Goal: Task Accomplishment & Management: Manage account settings

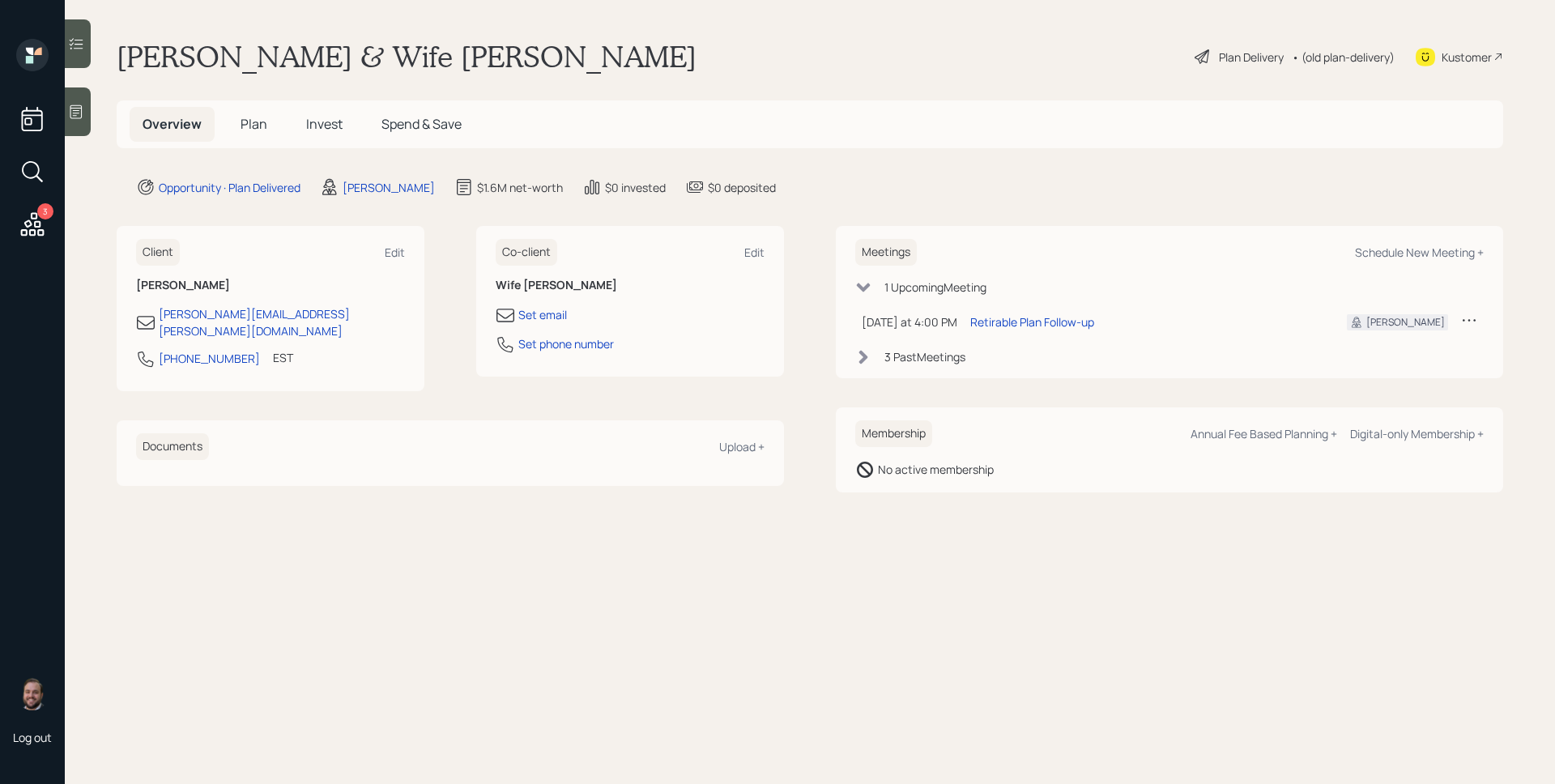
click at [1241, 52] on div "Plan Delivery" at bounding box center [1251, 57] width 65 height 17
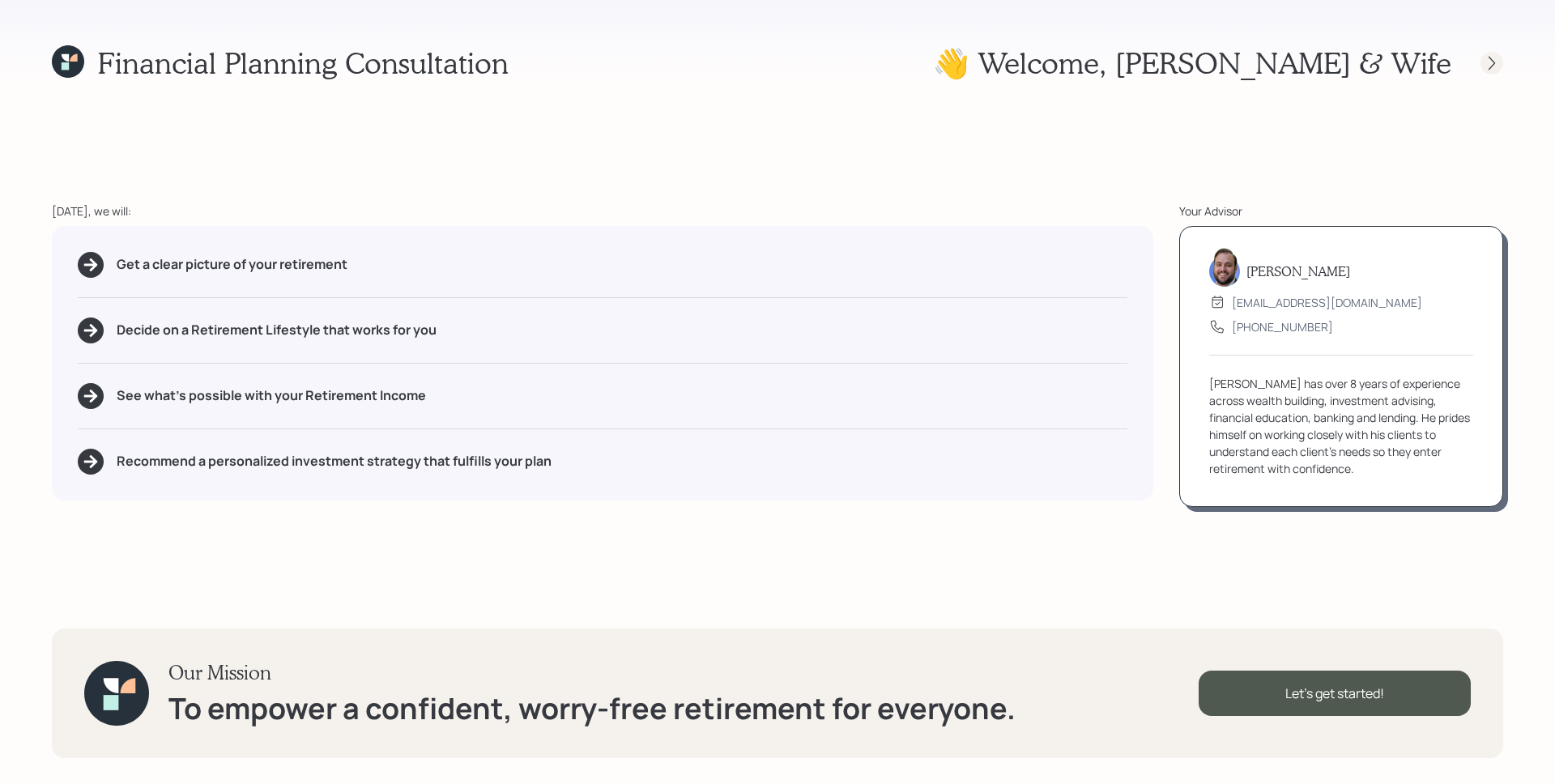
click at [1498, 58] on icon at bounding box center [1491, 63] width 16 height 16
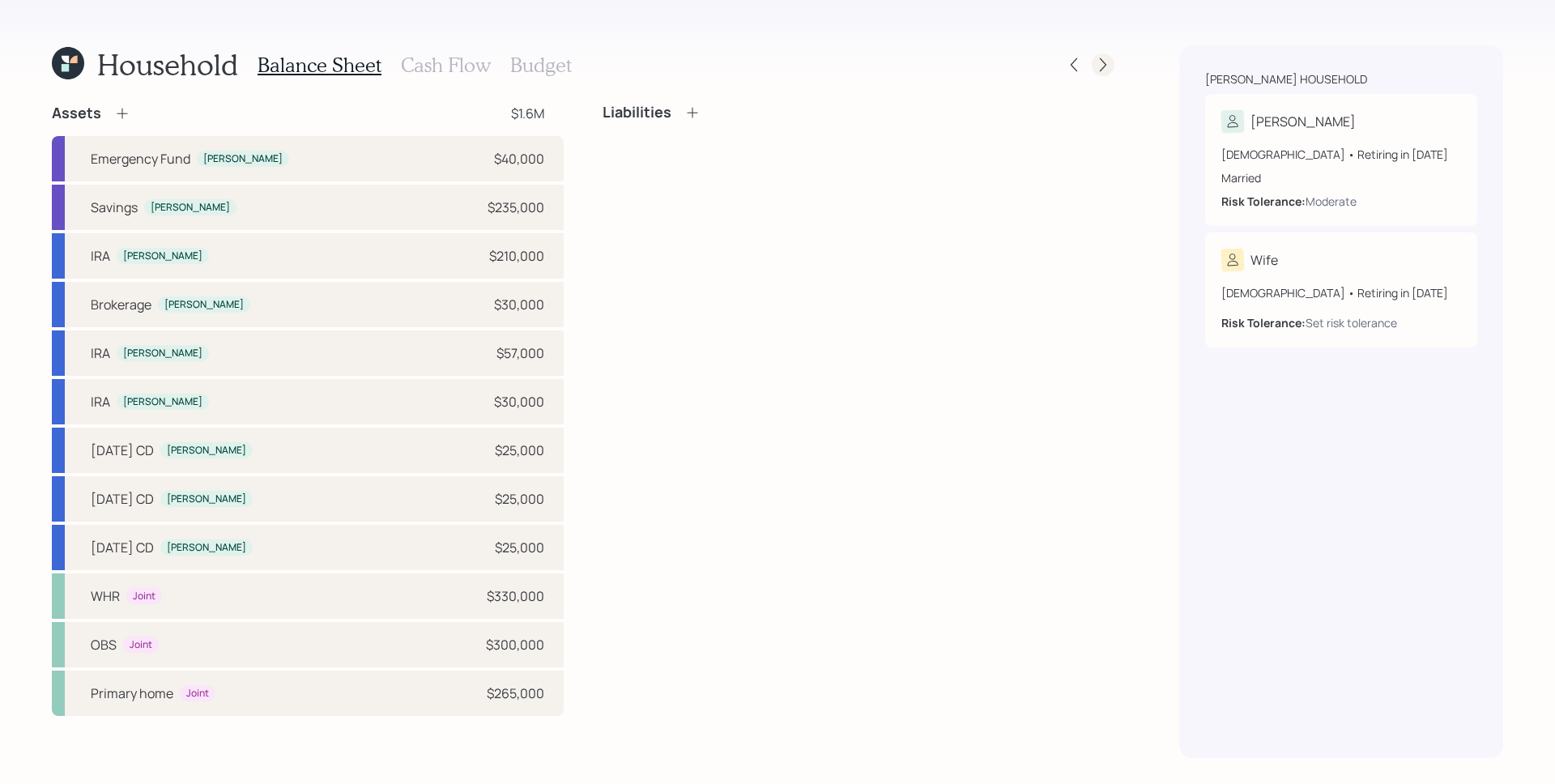
click at [1104, 66] on icon at bounding box center [1102, 65] width 16 height 16
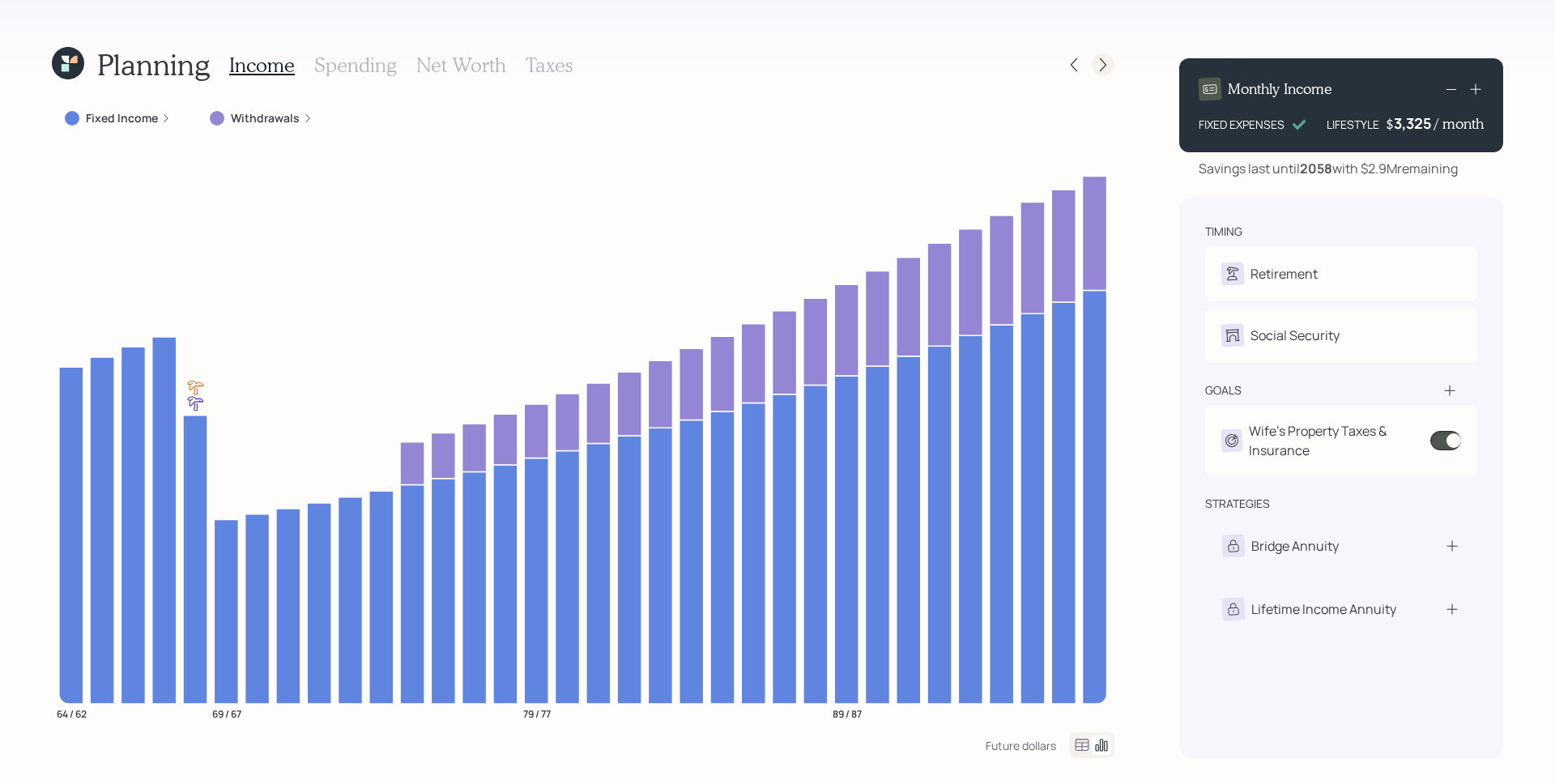
click at [1095, 60] on icon at bounding box center [1102, 65] width 16 height 16
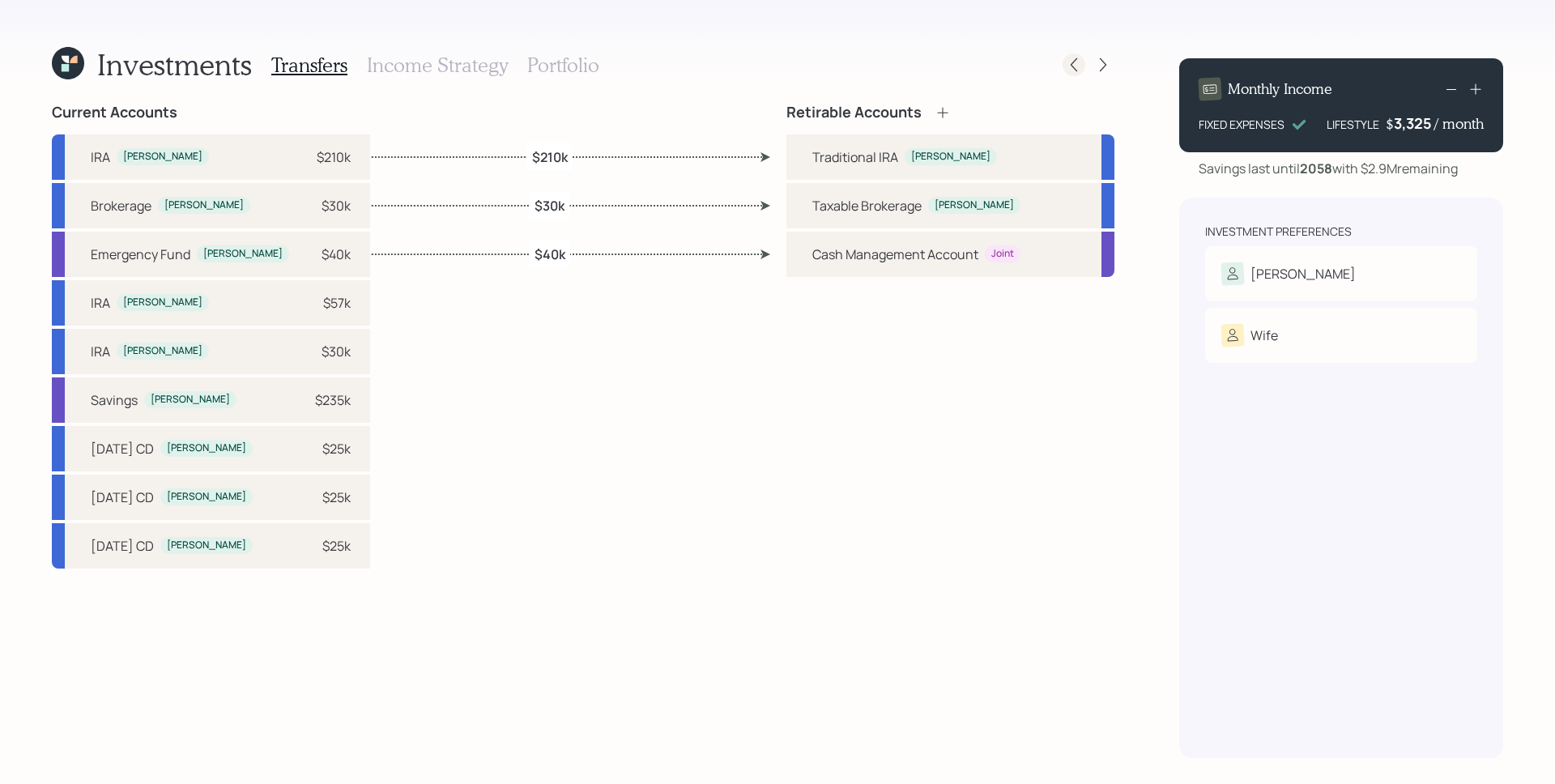
click at [1068, 61] on icon at bounding box center [1073, 65] width 16 height 16
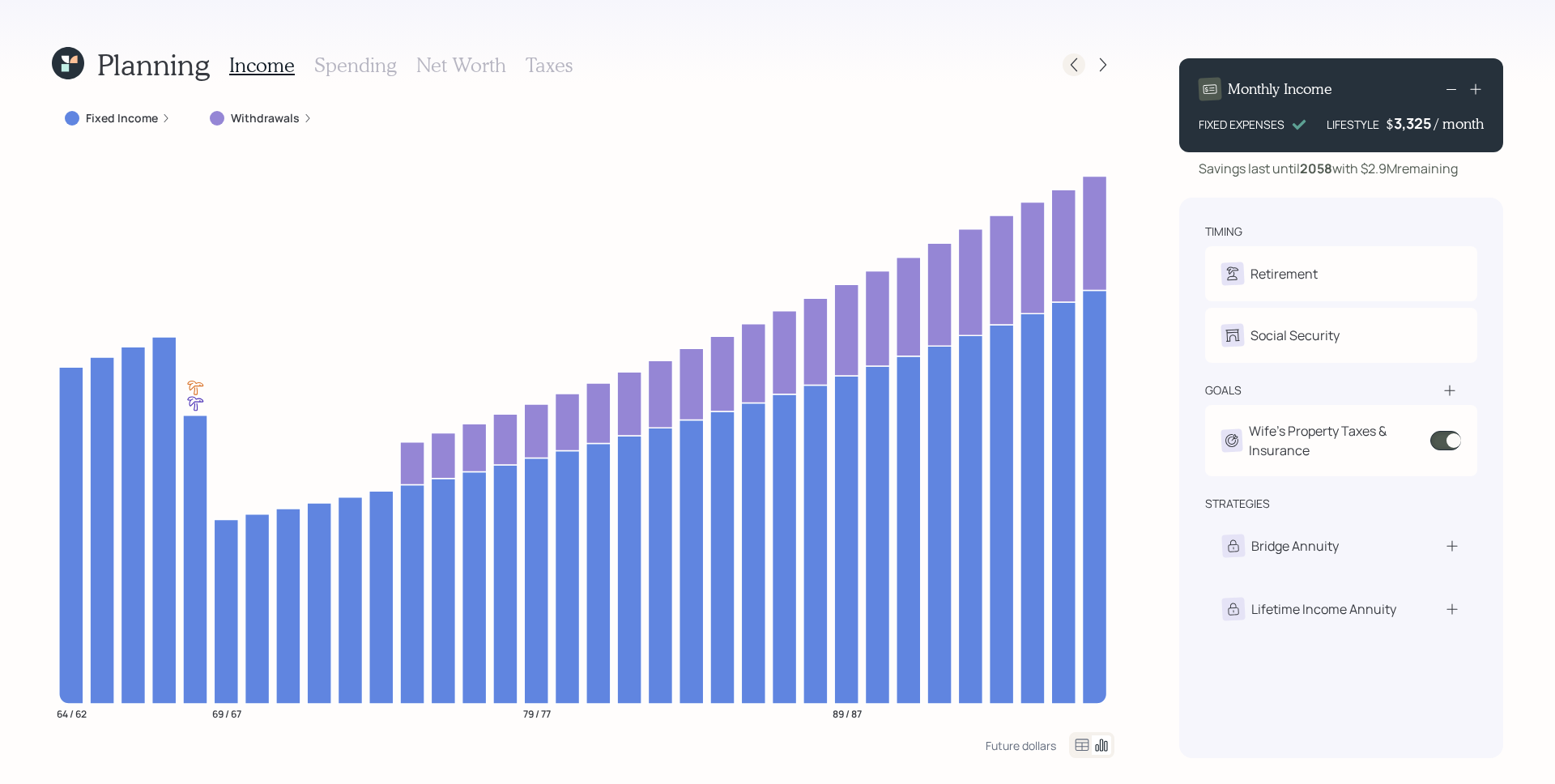
click at [1069, 61] on icon at bounding box center [1073, 65] width 16 height 16
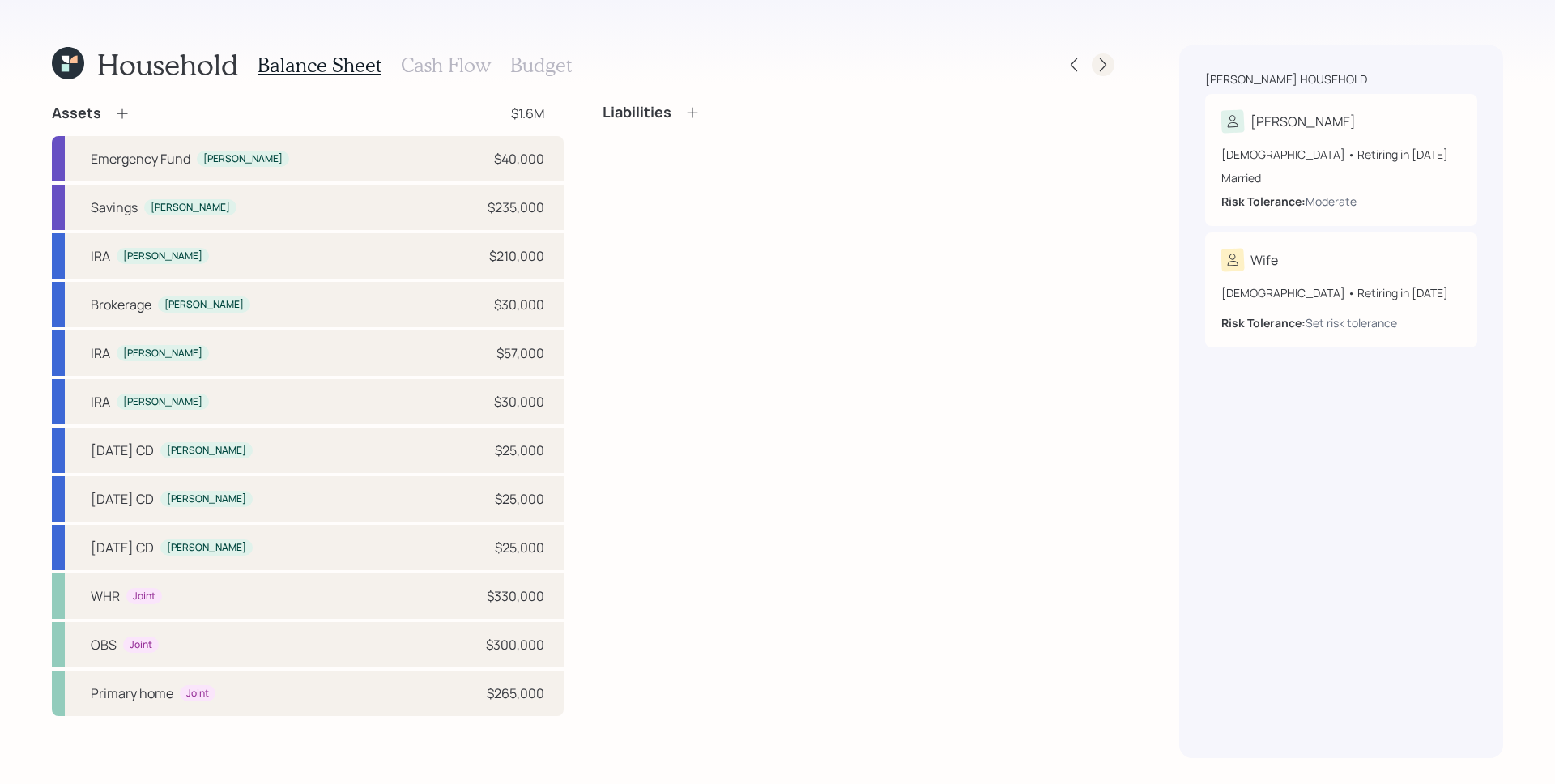
click at [1109, 58] on icon at bounding box center [1102, 65] width 16 height 16
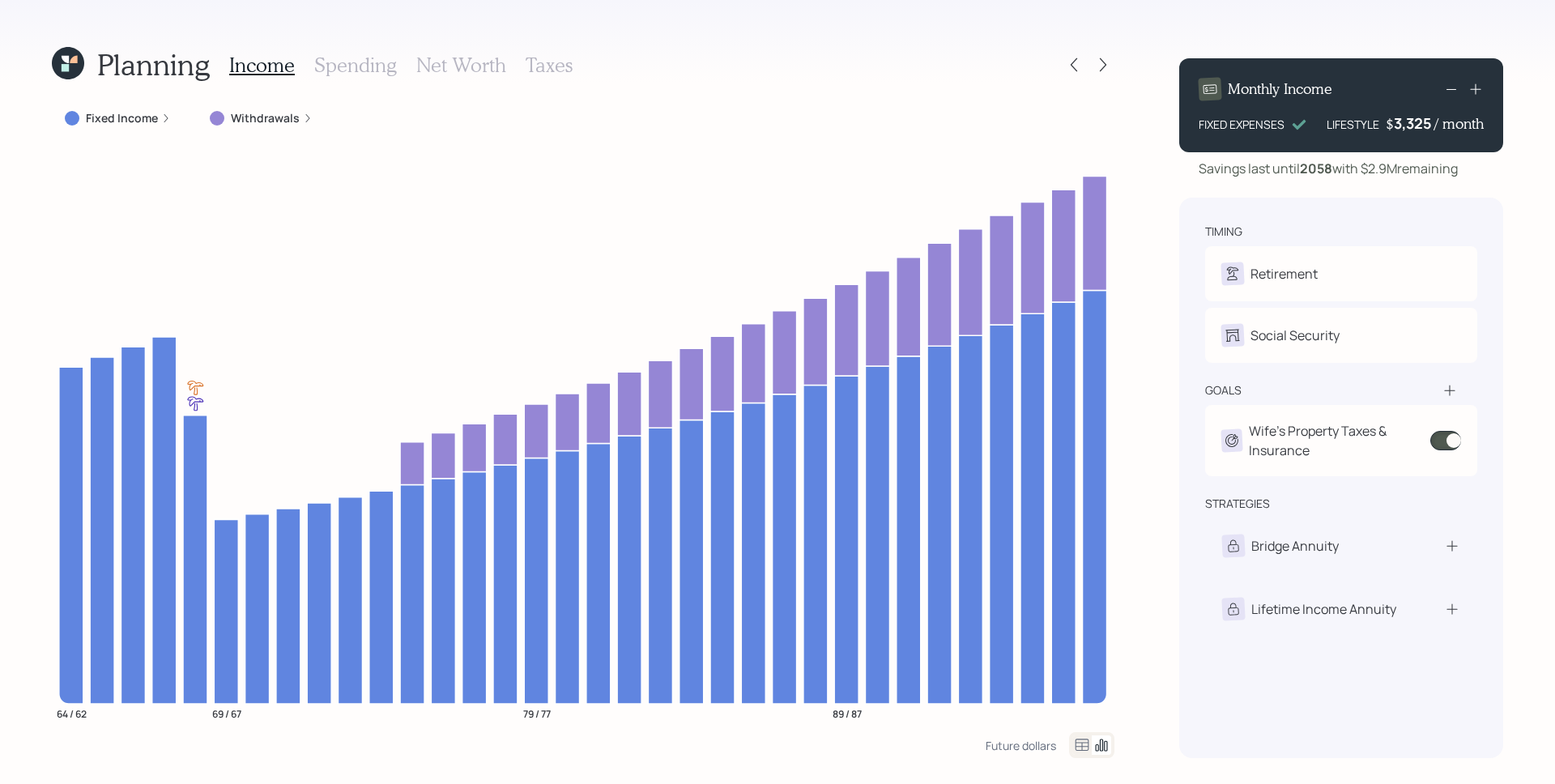
click at [1109, 58] on icon at bounding box center [1102, 65] width 16 height 16
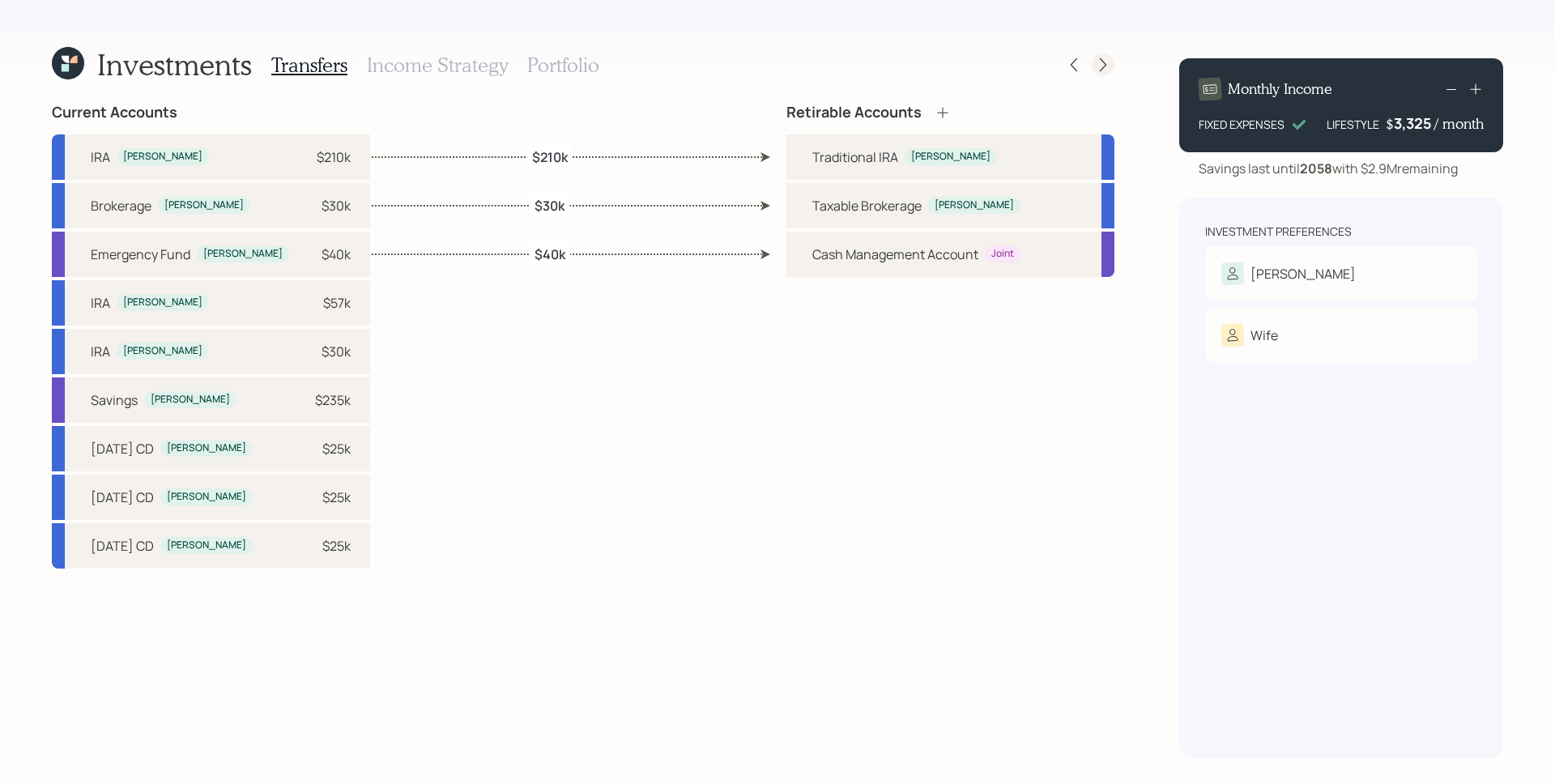
click at [1106, 68] on icon at bounding box center [1102, 65] width 16 height 16
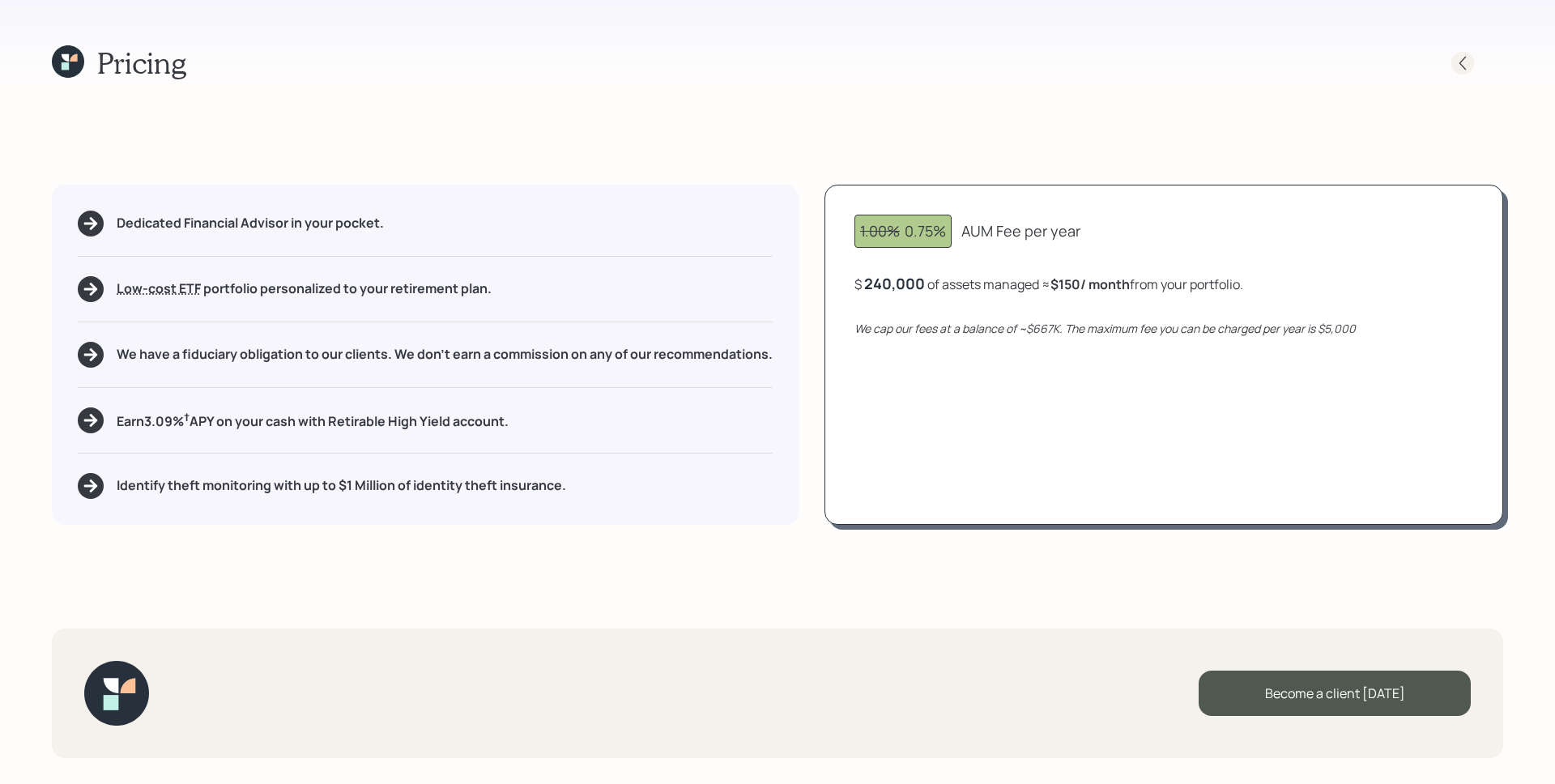
click at [1467, 60] on icon at bounding box center [1462, 63] width 16 height 16
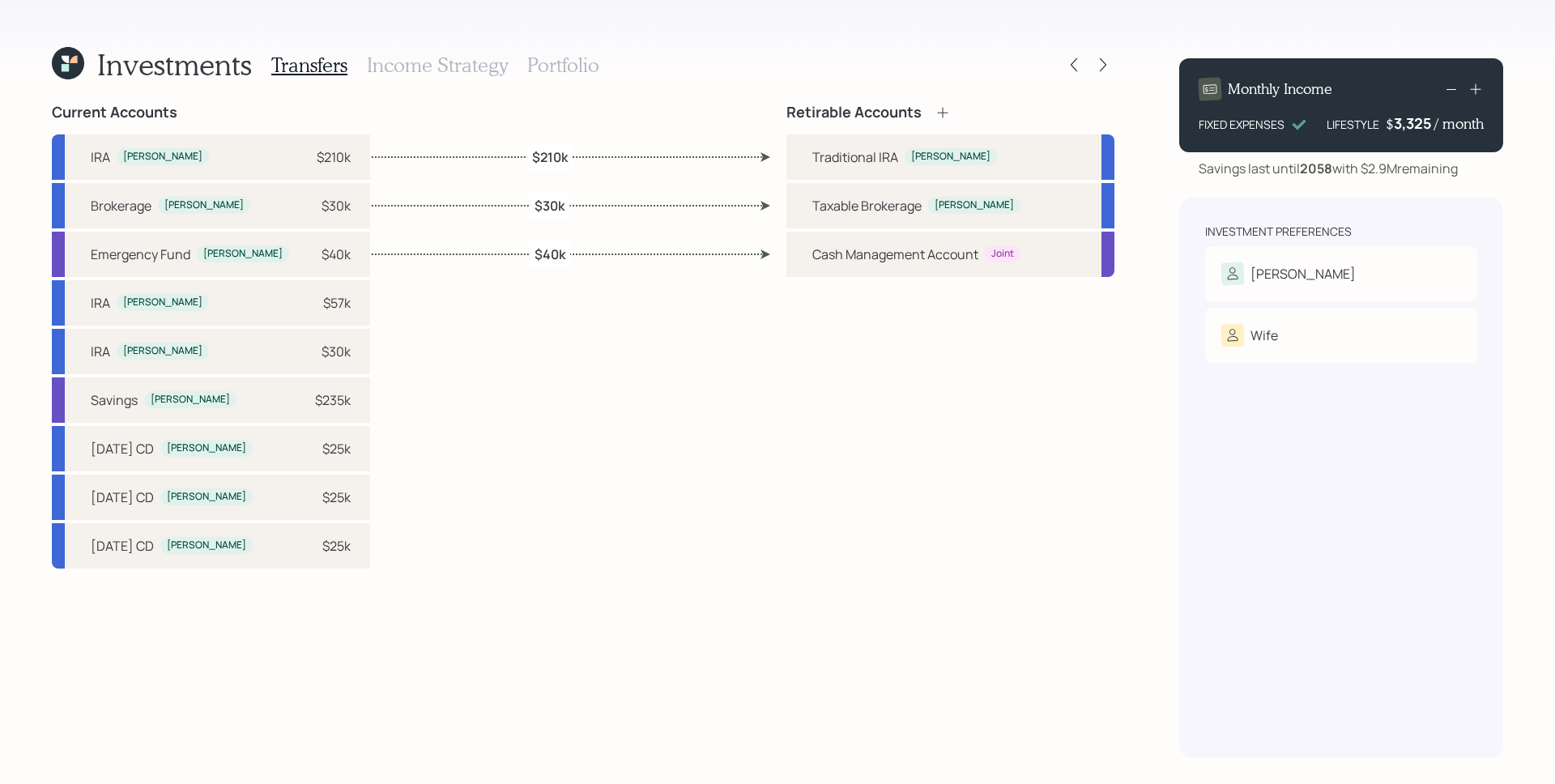
click at [556, 62] on h3 "Portfolio" at bounding box center [563, 65] width 72 height 24
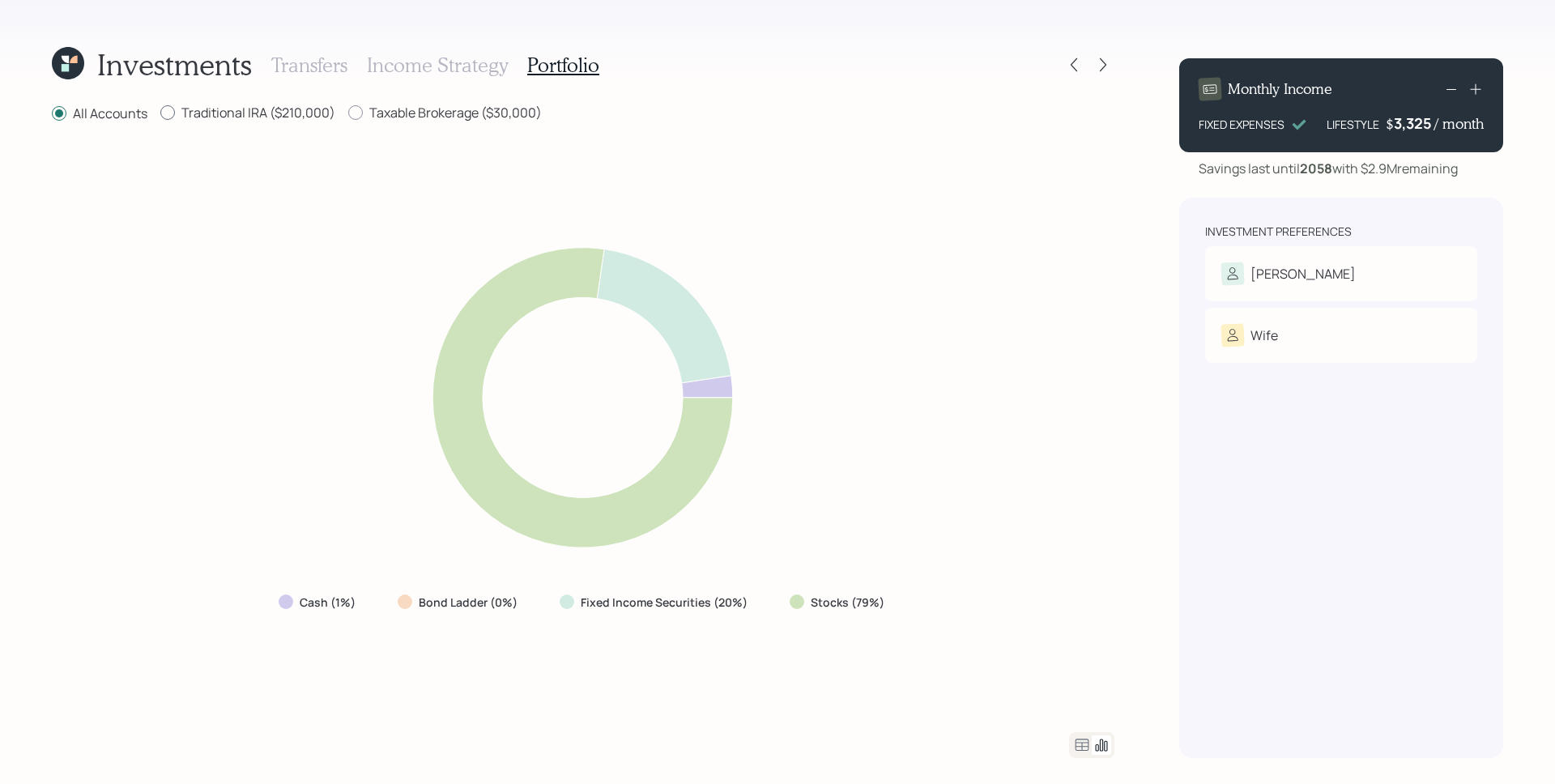
click at [295, 113] on label "Traditional IRA ($210,000)" at bounding box center [248, 112] width 175 height 18
click at [160, 113] on input "Traditional IRA ($210,000)" at bounding box center [159, 113] width 1 height 1
radio input "true"
radio input "false"
click at [394, 116] on label "Taxable Brokerage ($30,000)" at bounding box center [445, 112] width 194 height 18
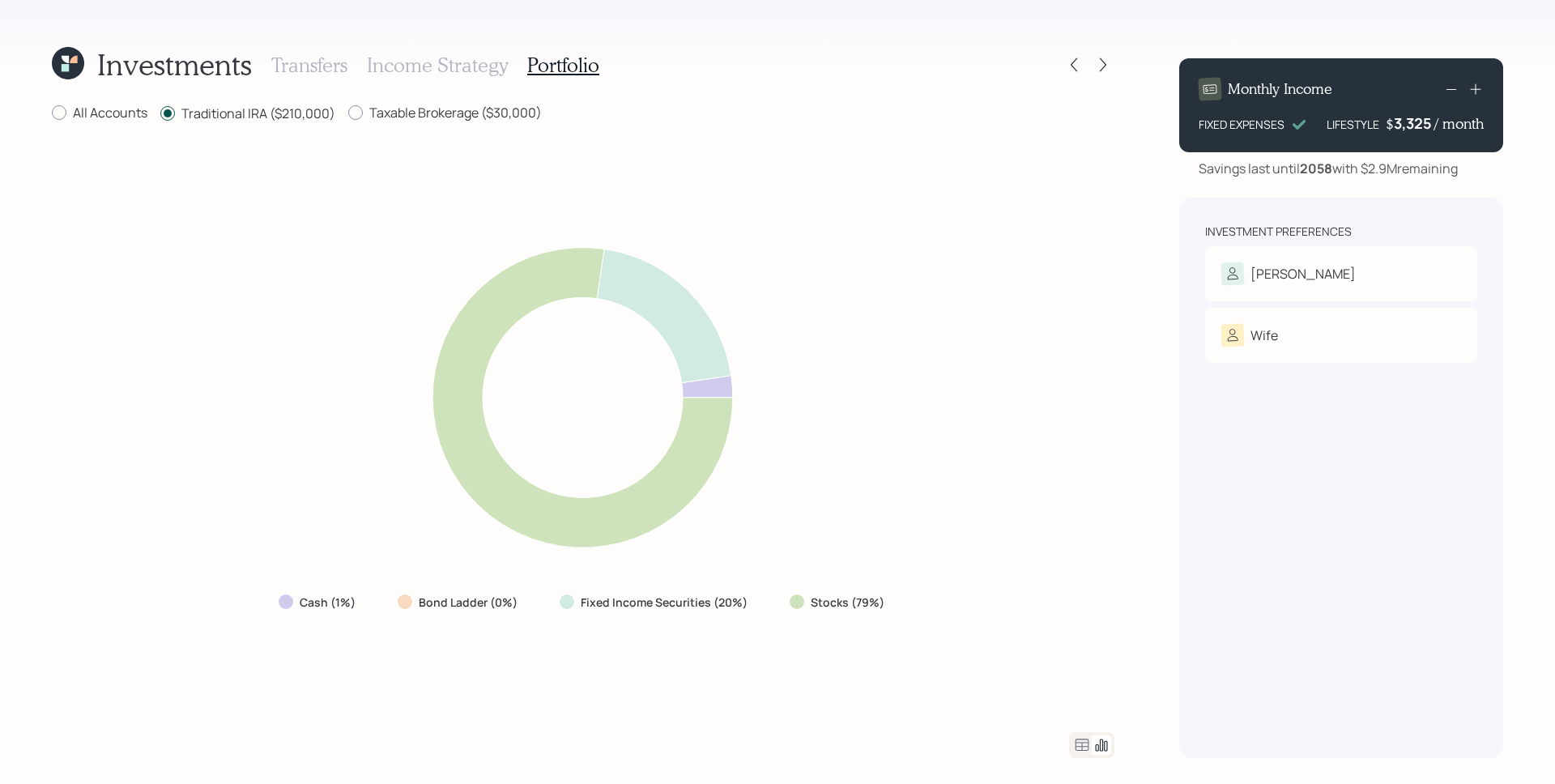
click at [348, 113] on input "Taxable Brokerage ($30,000)" at bounding box center [347, 113] width 1 height 1
radio input "true"
click at [268, 115] on label "Traditional IRA ($210,000)" at bounding box center [248, 112] width 175 height 18
click at [160, 113] on input "Traditional IRA ($210,000)" at bounding box center [159, 113] width 1 height 1
radio input "true"
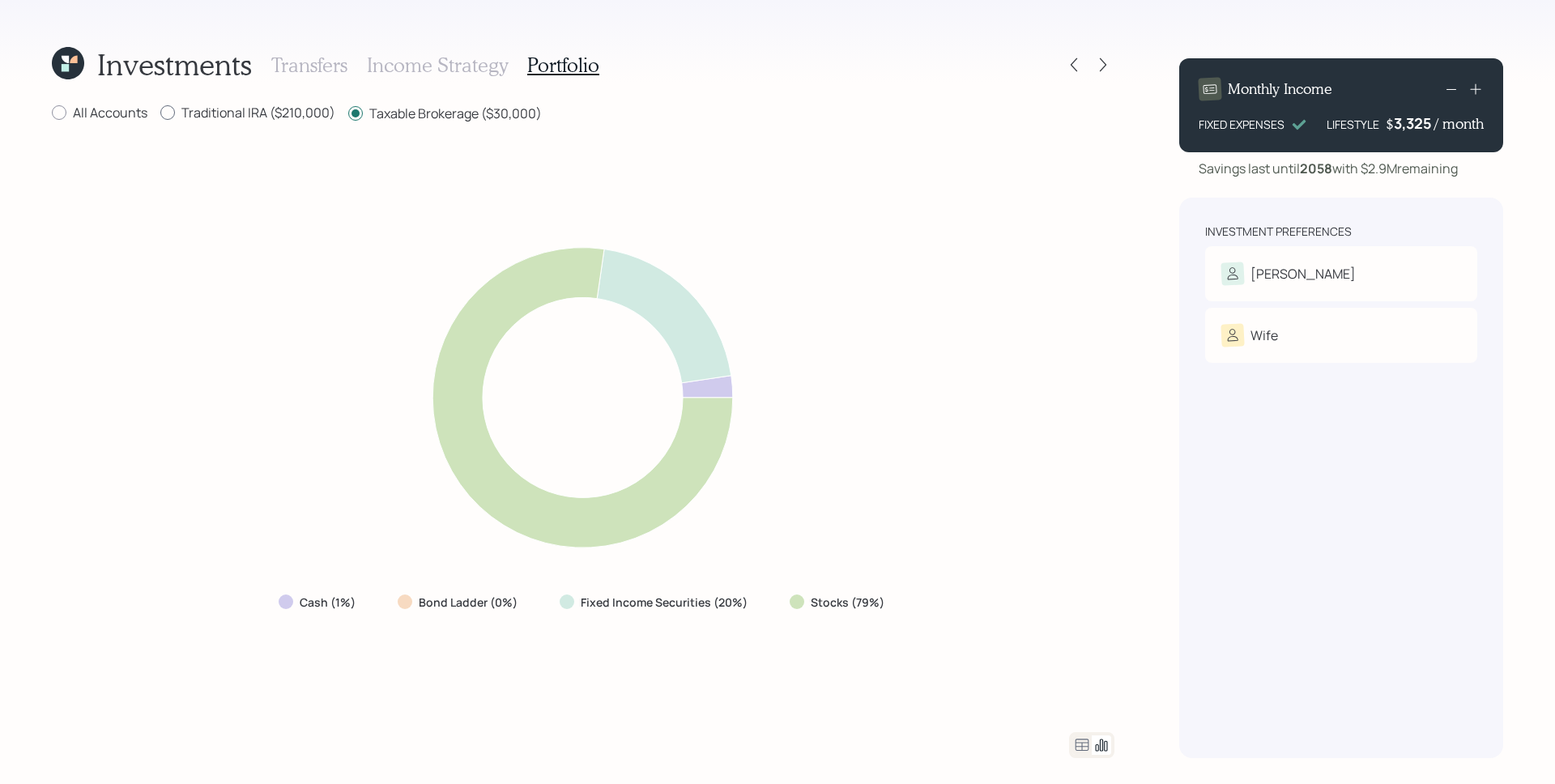
radio input "false"
click at [97, 108] on label "All Accounts" at bounding box center [100, 112] width 96 height 18
click at [52, 113] on input "All Accounts" at bounding box center [51, 113] width 1 height 1
radio input "true"
click at [225, 114] on label "Traditional IRA ($210,000)" at bounding box center [248, 112] width 175 height 18
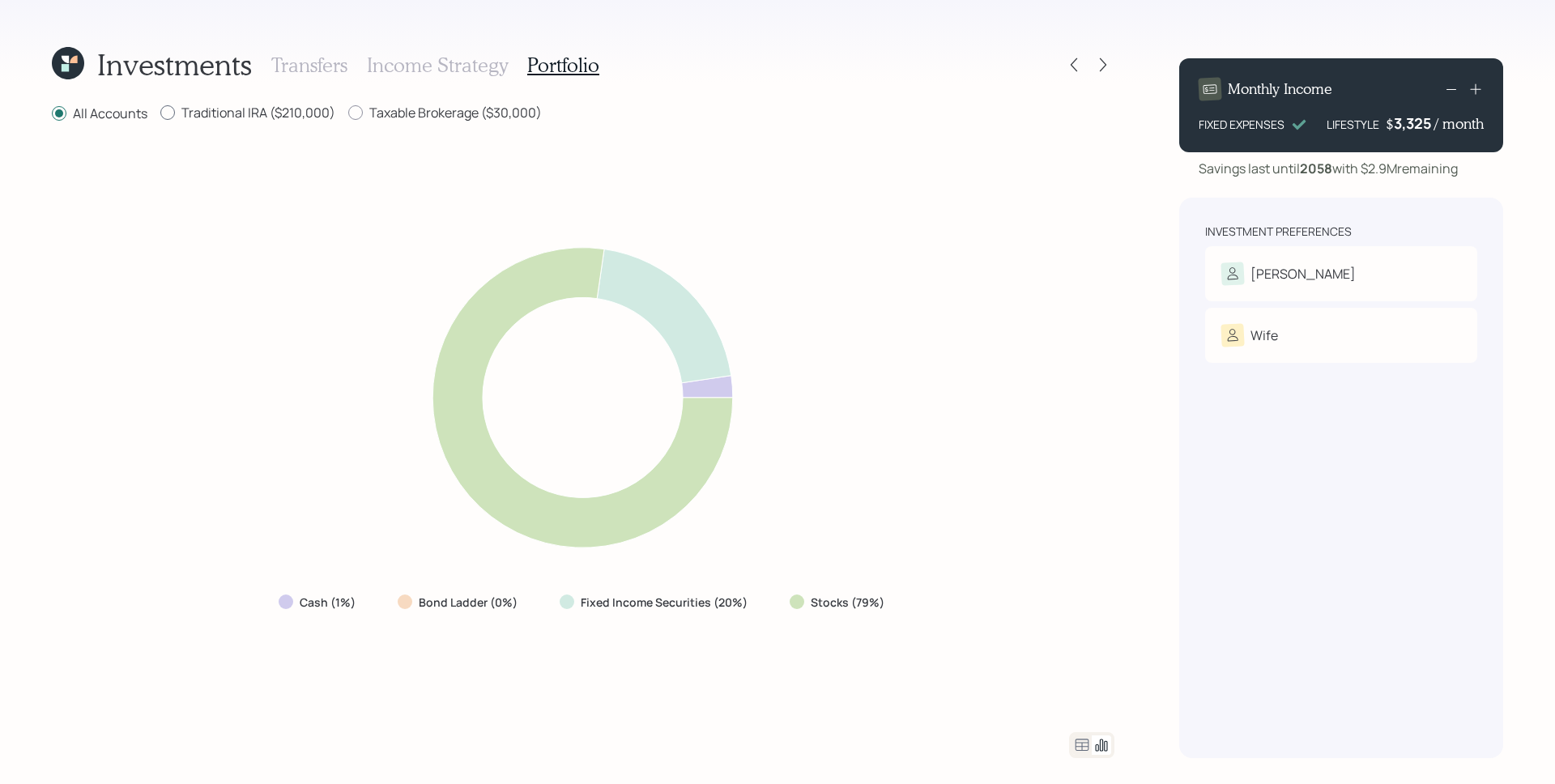
click at [160, 113] on input "Traditional IRA ($210,000)" at bounding box center [159, 113] width 1 height 1
radio input "true"
radio input "false"
click at [374, 113] on label "Taxable Brokerage ($30,000)" at bounding box center [445, 112] width 194 height 18
click at [348, 113] on input "Taxable Brokerage ($30,000)" at bounding box center [347, 113] width 1 height 1
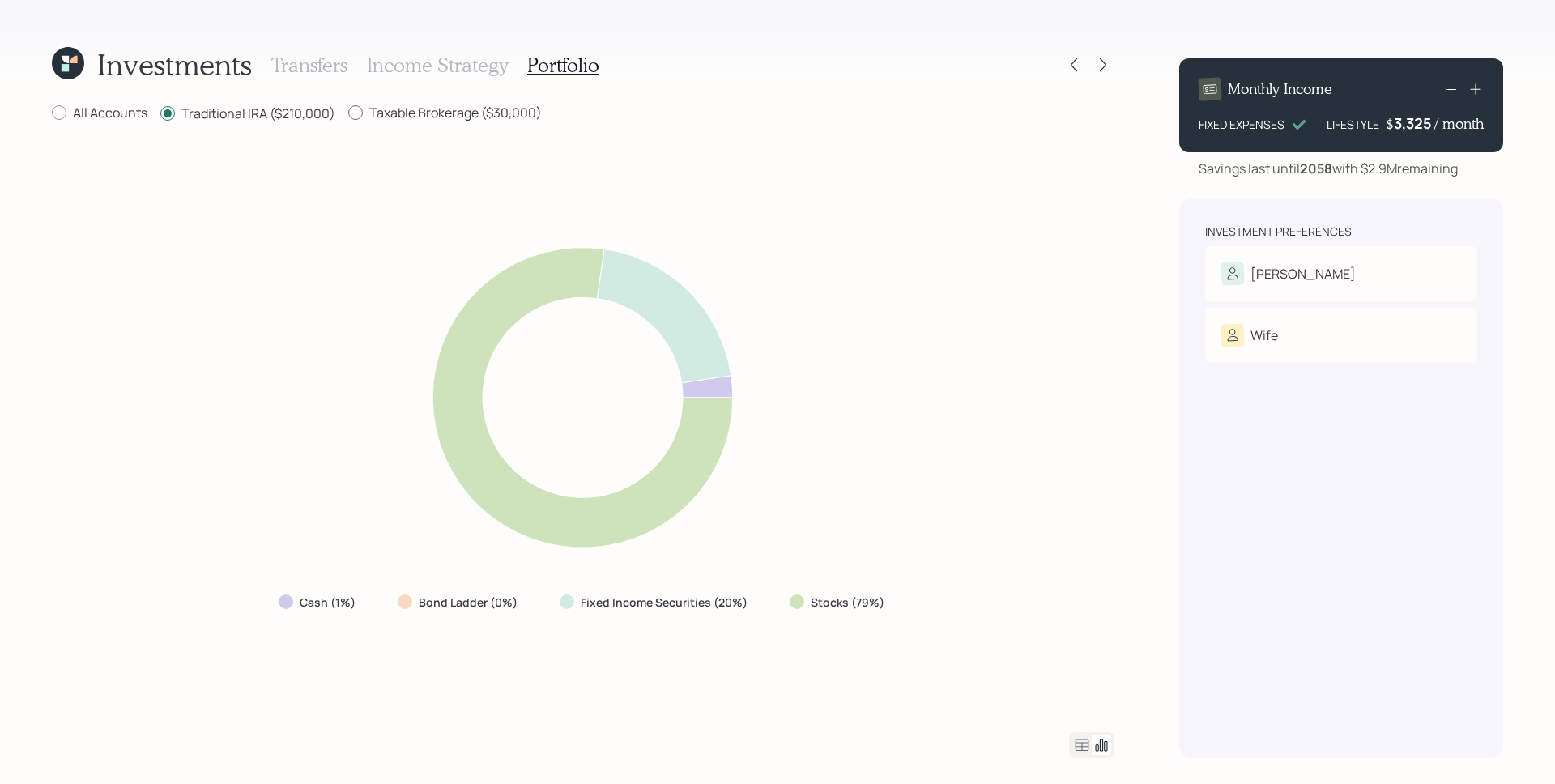
radio input "true"
click at [267, 109] on label "Traditional IRA ($210,000)" at bounding box center [248, 112] width 175 height 18
click at [160, 113] on input "Traditional IRA ($210,000)" at bounding box center [159, 113] width 1 height 1
radio input "true"
radio input "false"
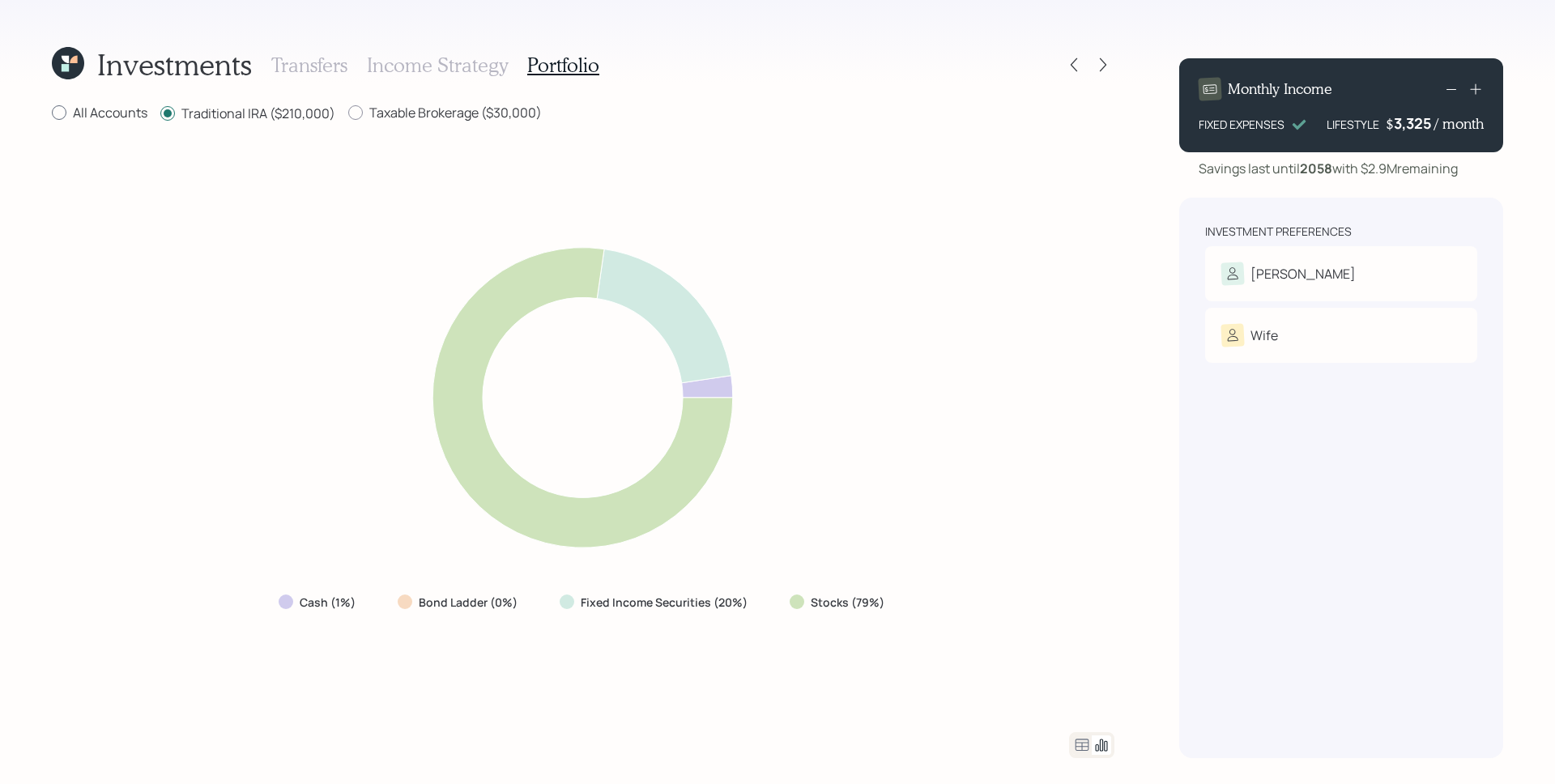
click at [111, 107] on label "All Accounts" at bounding box center [100, 112] width 96 height 18
click at [52, 113] on input "All Accounts" at bounding box center [51, 113] width 1 height 1
radio input "true"
radio input "false"
click at [1085, 750] on icon at bounding box center [1082, 744] width 13 height 12
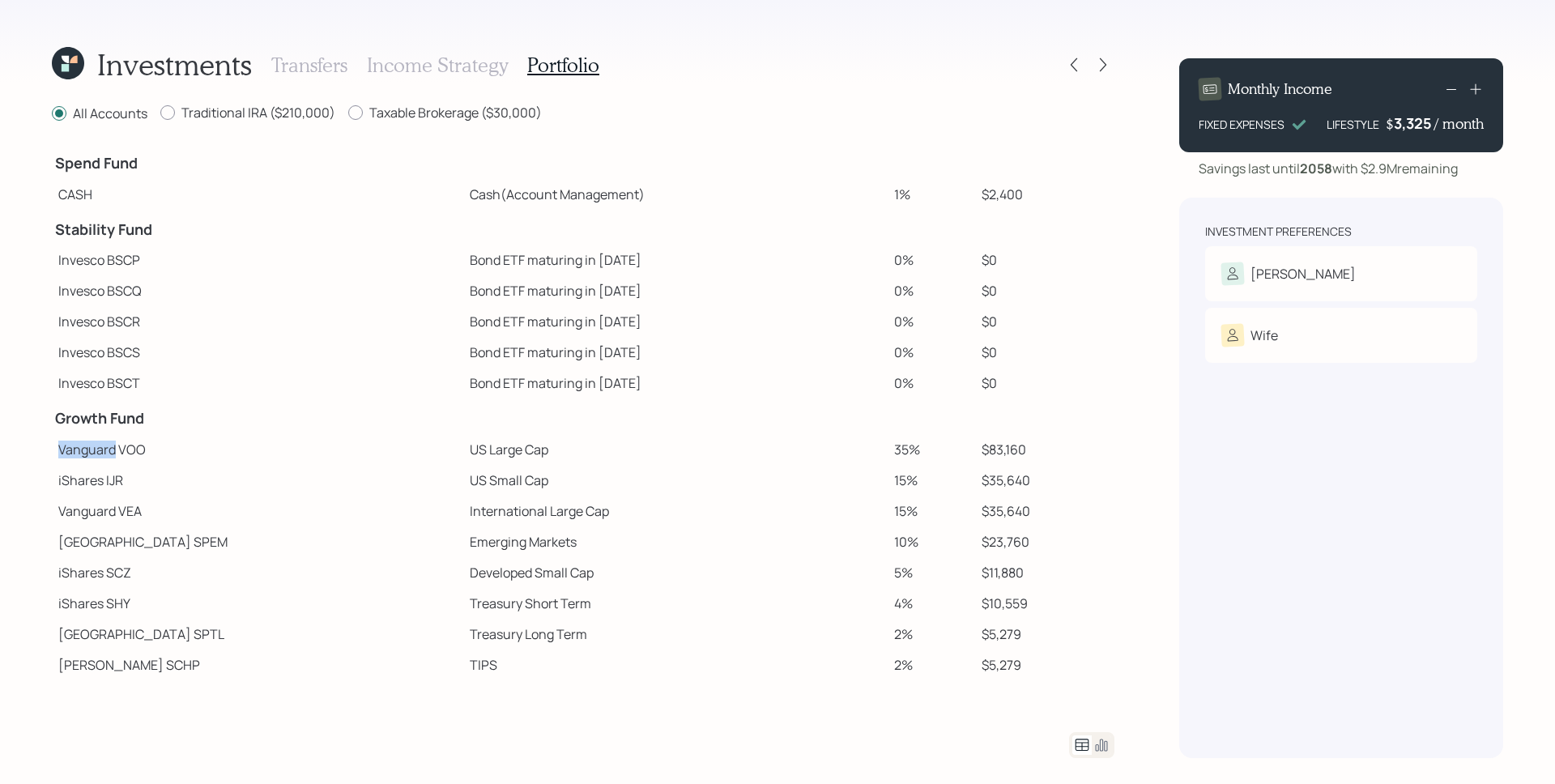
drag, startPoint x: 58, startPoint y: 449, endPoint x: 108, endPoint y: 454, distance: 50.2
click at [112, 453] on td "Vanguard VOO" at bounding box center [257, 449] width 411 height 30
drag, startPoint x: 58, startPoint y: 482, endPoint x: 80, endPoint y: 507, distance: 33.3
click at [103, 482] on td "iShares IJR" at bounding box center [257, 480] width 411 height 30
drag, startPoint x: 55, startPoint y: 542, endPoint x: 121, endPoint y: 551, distance: 66.6
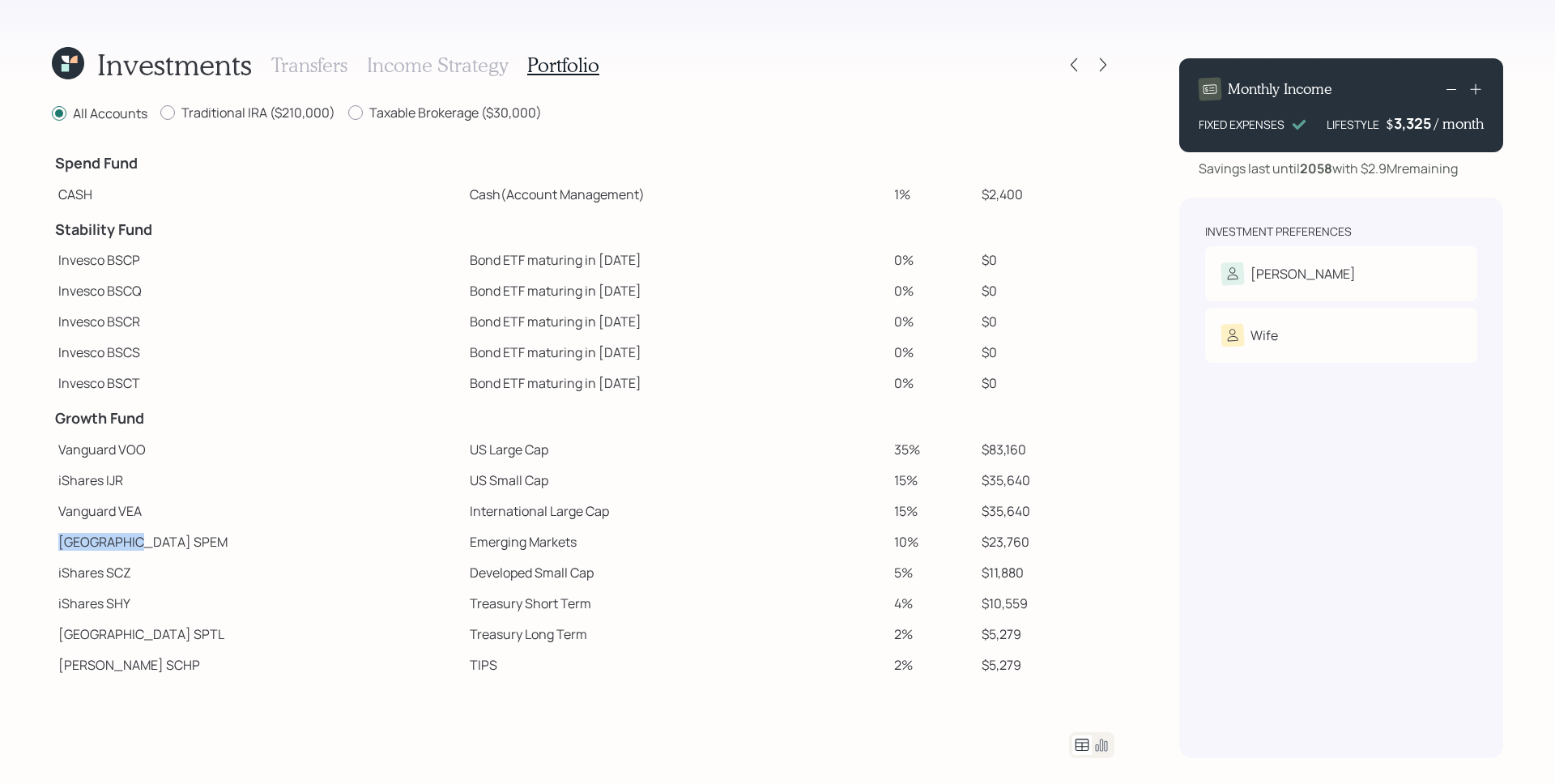
click at [126, 546] on td "[GEOGRAPHIC_DATA]" at bounding box center [257, 541] width 411 height 30
drag, startPoint x: 57, startPoint y: 663, endPoint x: 103, endPoint y: 663, distance: 46.0
click at [103, 663] on td "[PERSON_NAME] SCHP" at bounding box center [257, 664] width 411 height 30
click at [189, 642] on td "State Street SPTL" at bounding box center [257, 634] width 411 height 30
click at [1096, 64] on icon at bounding box center [1102, 65] width 16 height 16
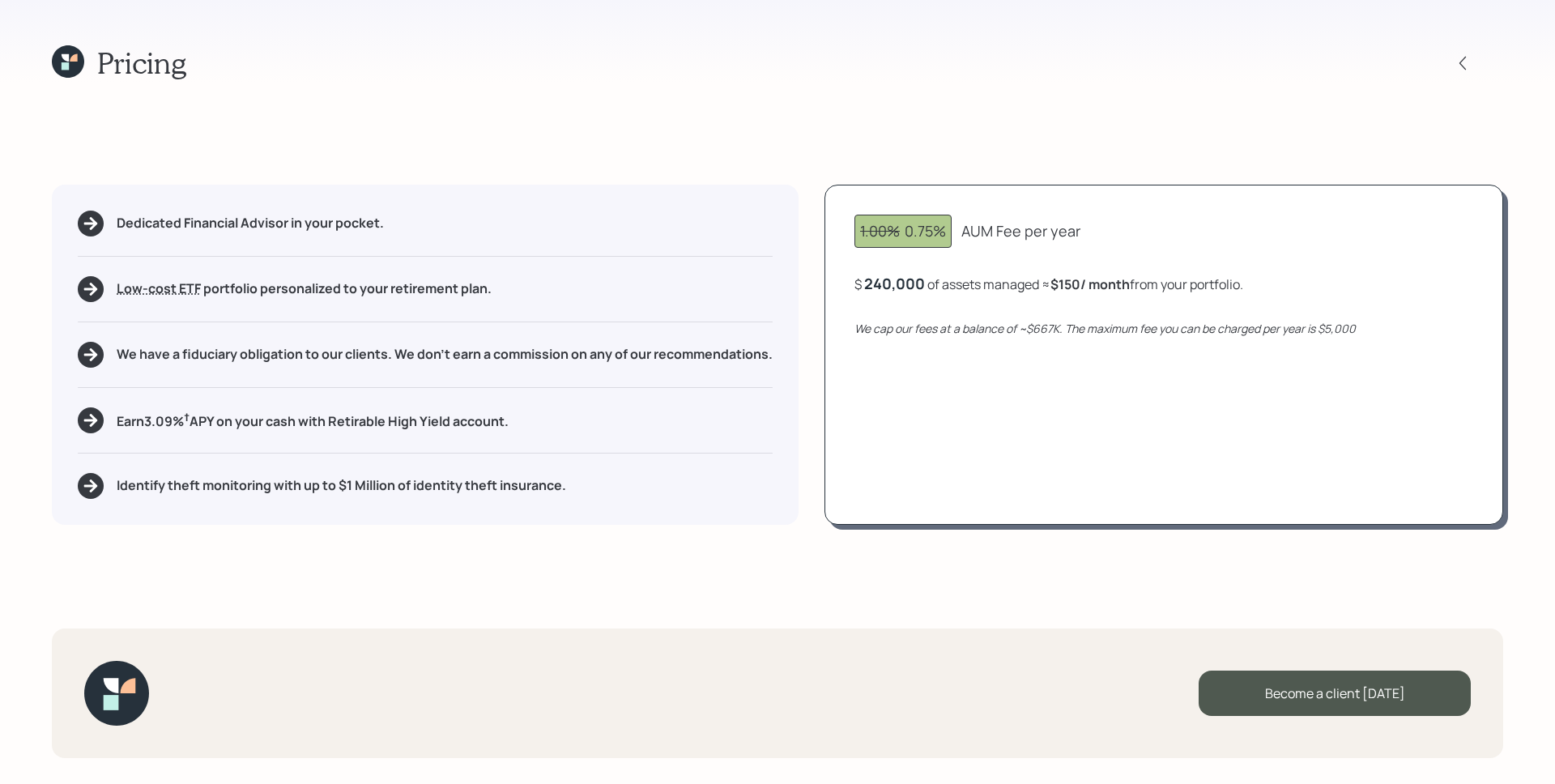
click at [1236, 439] on div "1.00% 0.75% AUM Fee per year $ 240,000 of assets managed ≈ $150 / month from yo…" at bounding box center [1163, 354] width 679 height 340
click at [1459, 59] on icon at bounding box center [1462, 63] width 16 height 16
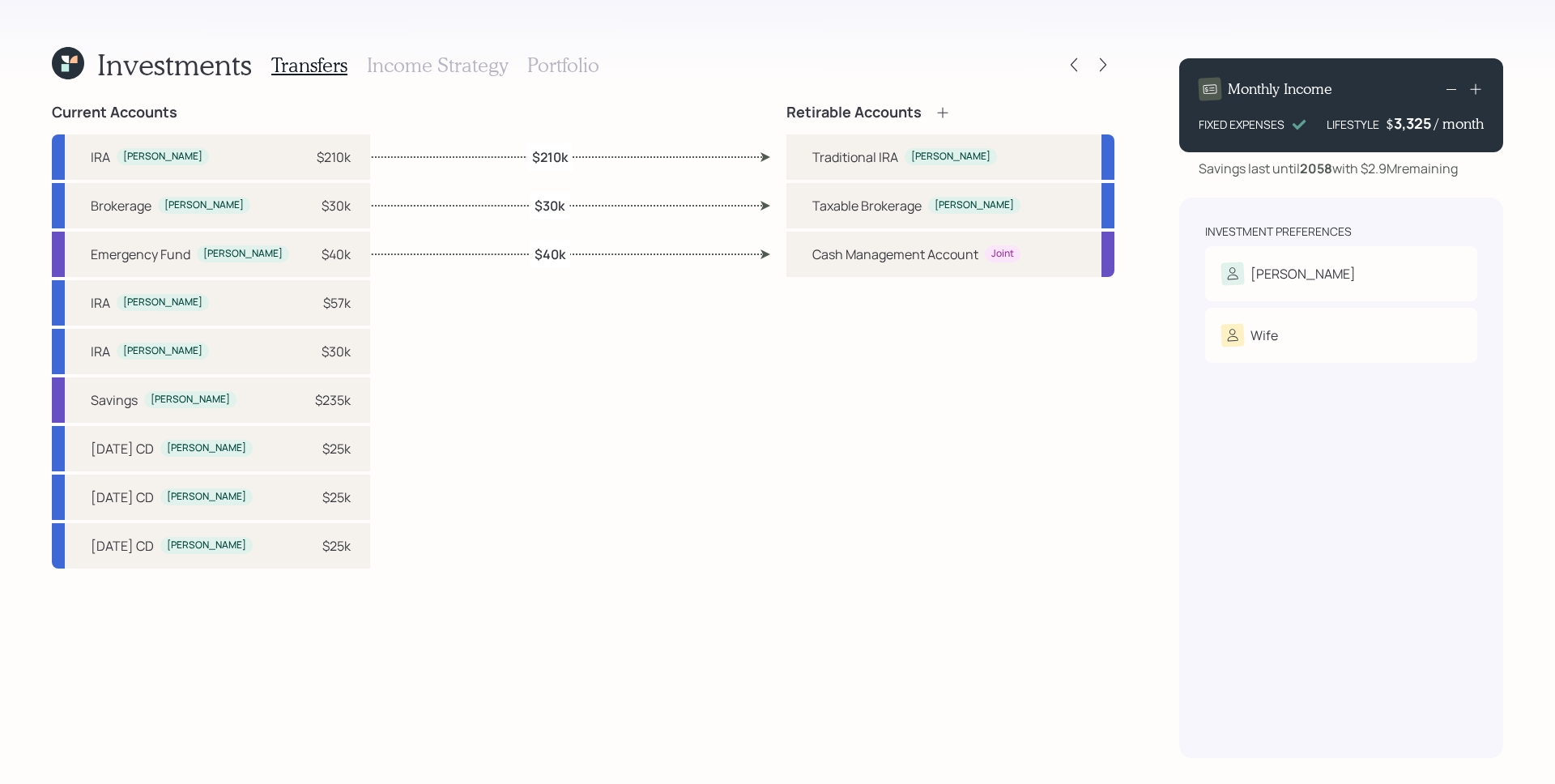
click at [1059, 425] on div "Retirable Accounts Traditional [PERSON_NAME] Taxable Brokerage [PERSON_NAME] Ma…" at bounding box center [949, 430] width 328 height 654
click at [1080, 65] on icon at bounding box center [1073, 65] width 16 height 16
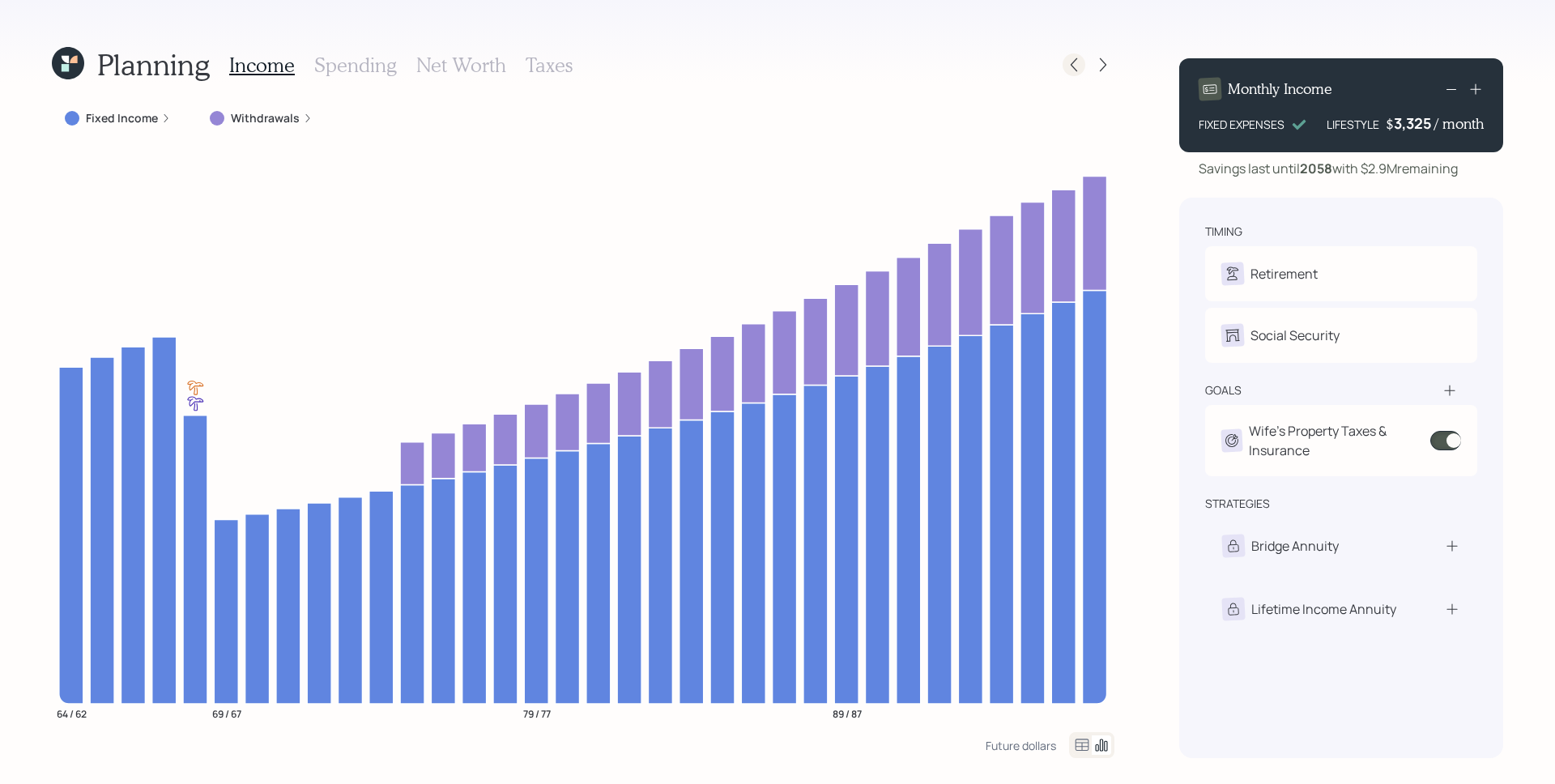
click at [1079, 64] on icon at bounding box center [1073, 65] width 16 height 16
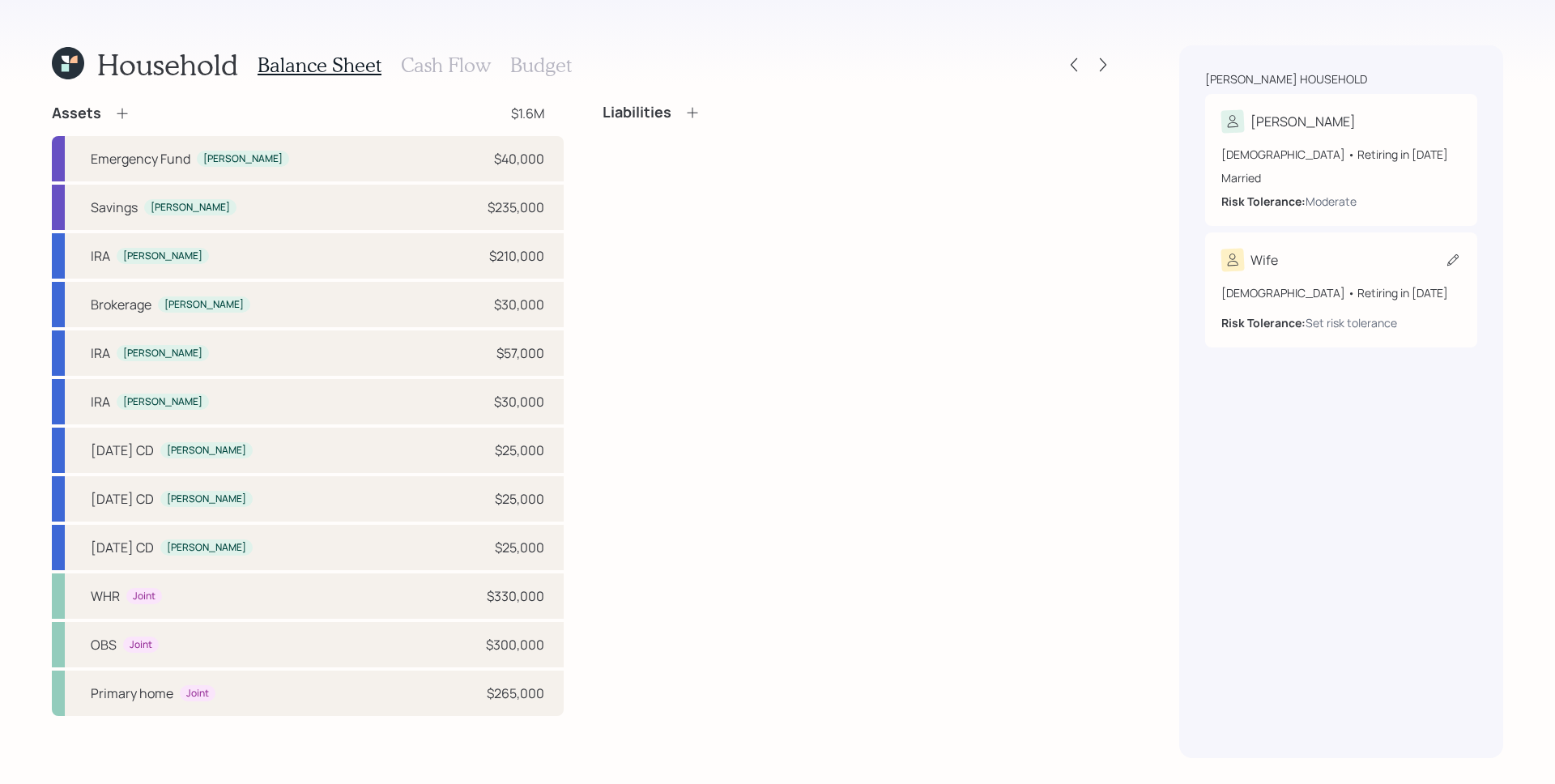
click at [1341, 294] on div "[DEMOGRAPHIC_DATA] • Retiring in [DATE]" at bounding box center [1340, 292] width 239 height 17
select select "2"
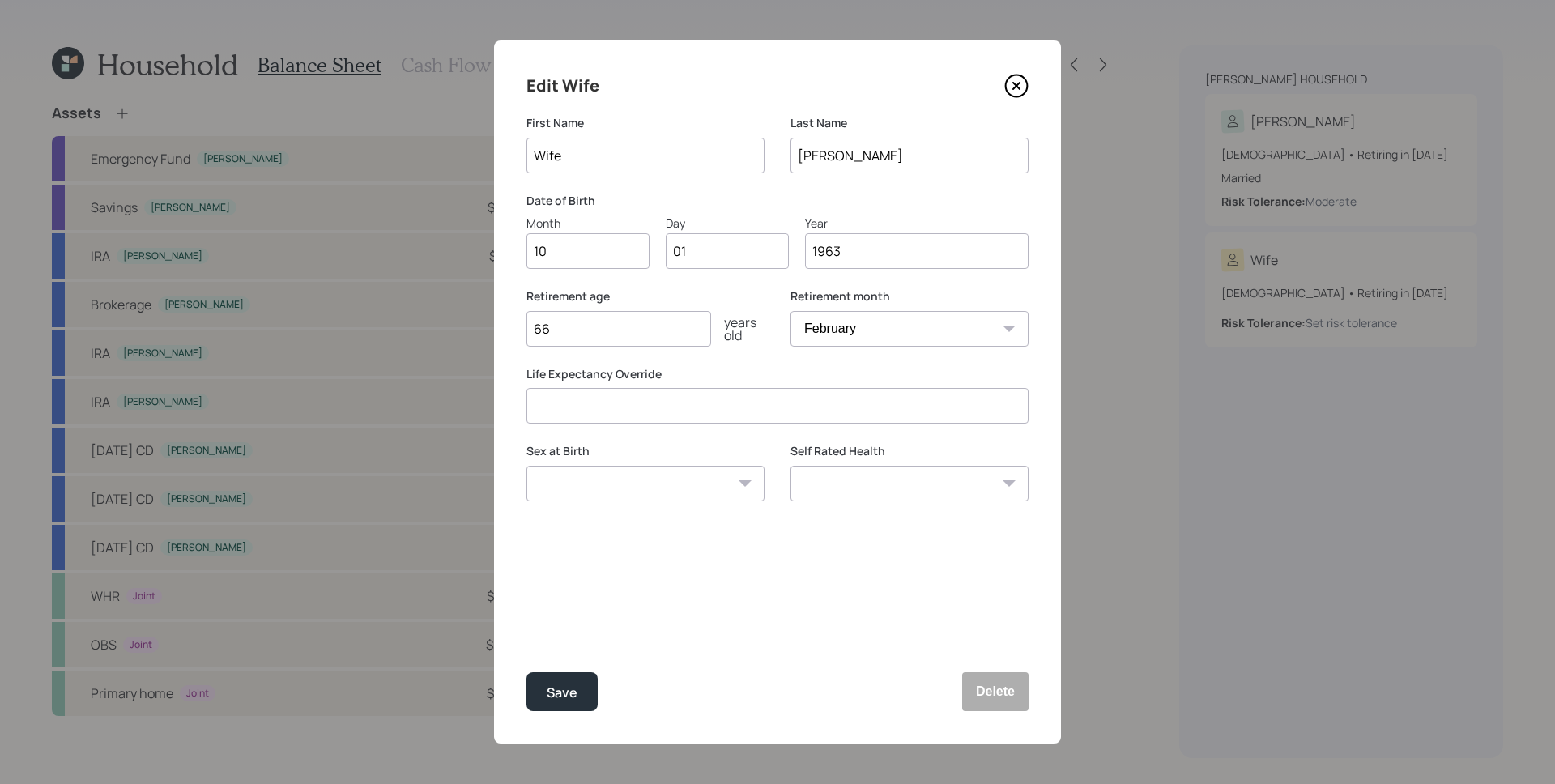
click at [1016, 87] on icon at bounding box center [1017, 86] width 25 height 25
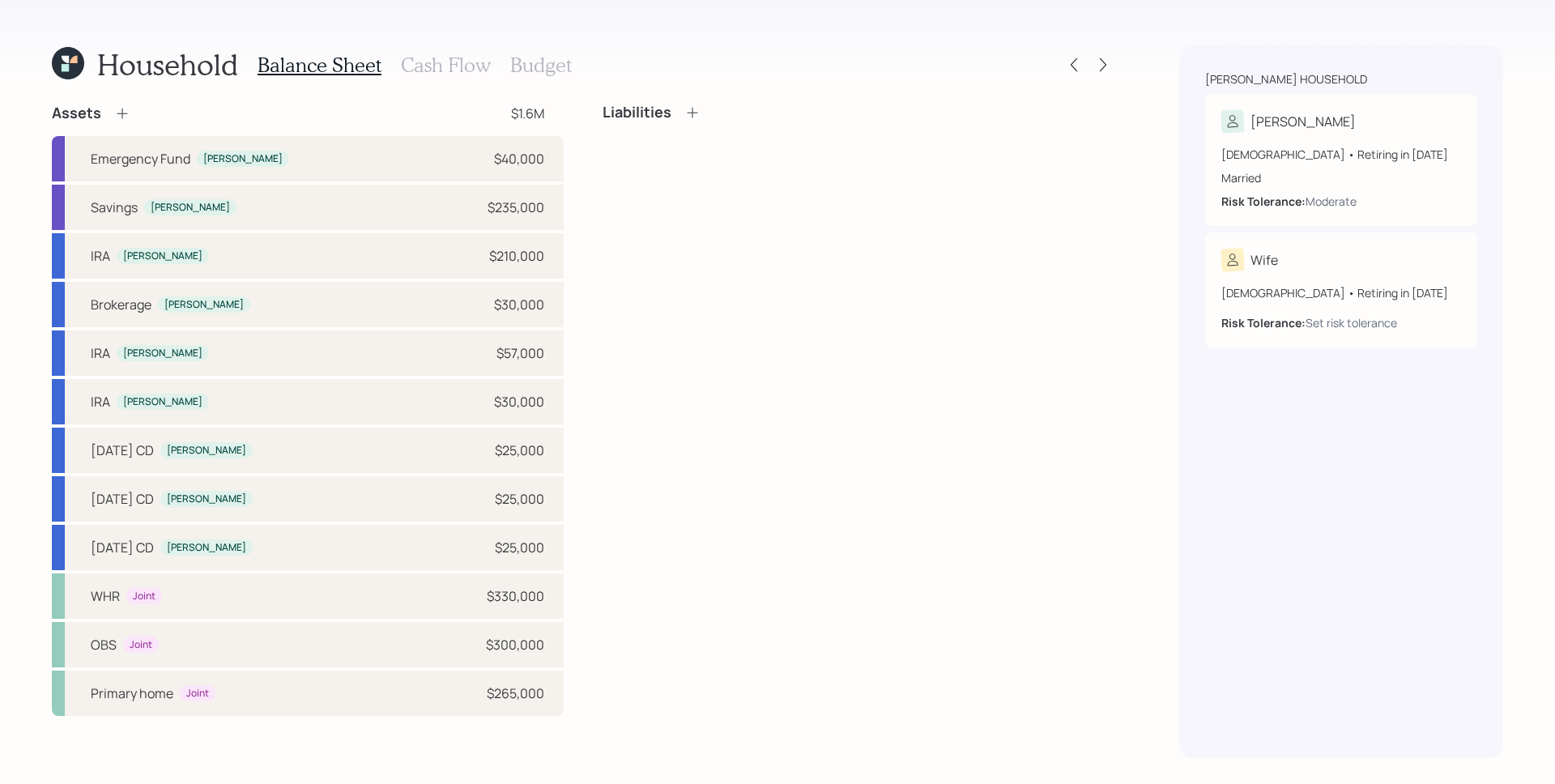
click at [124, 111] on icon at bounding box center [122, 113] width 16 height 16
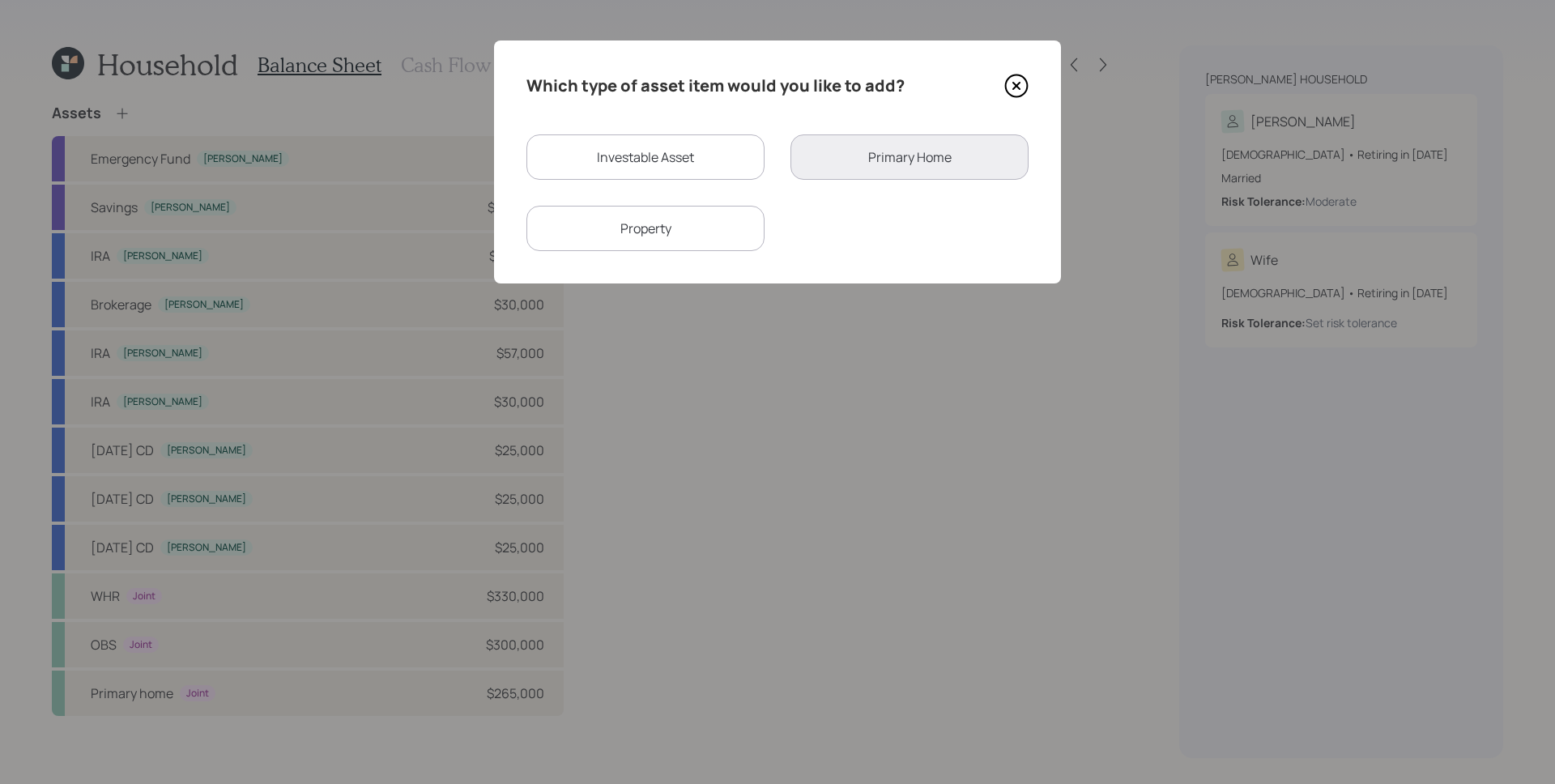
click at [710, 159] on div "Investable Asset" at bounding box center [645, 158] width 238 height 46
select select "taxable"
select select "balanced"
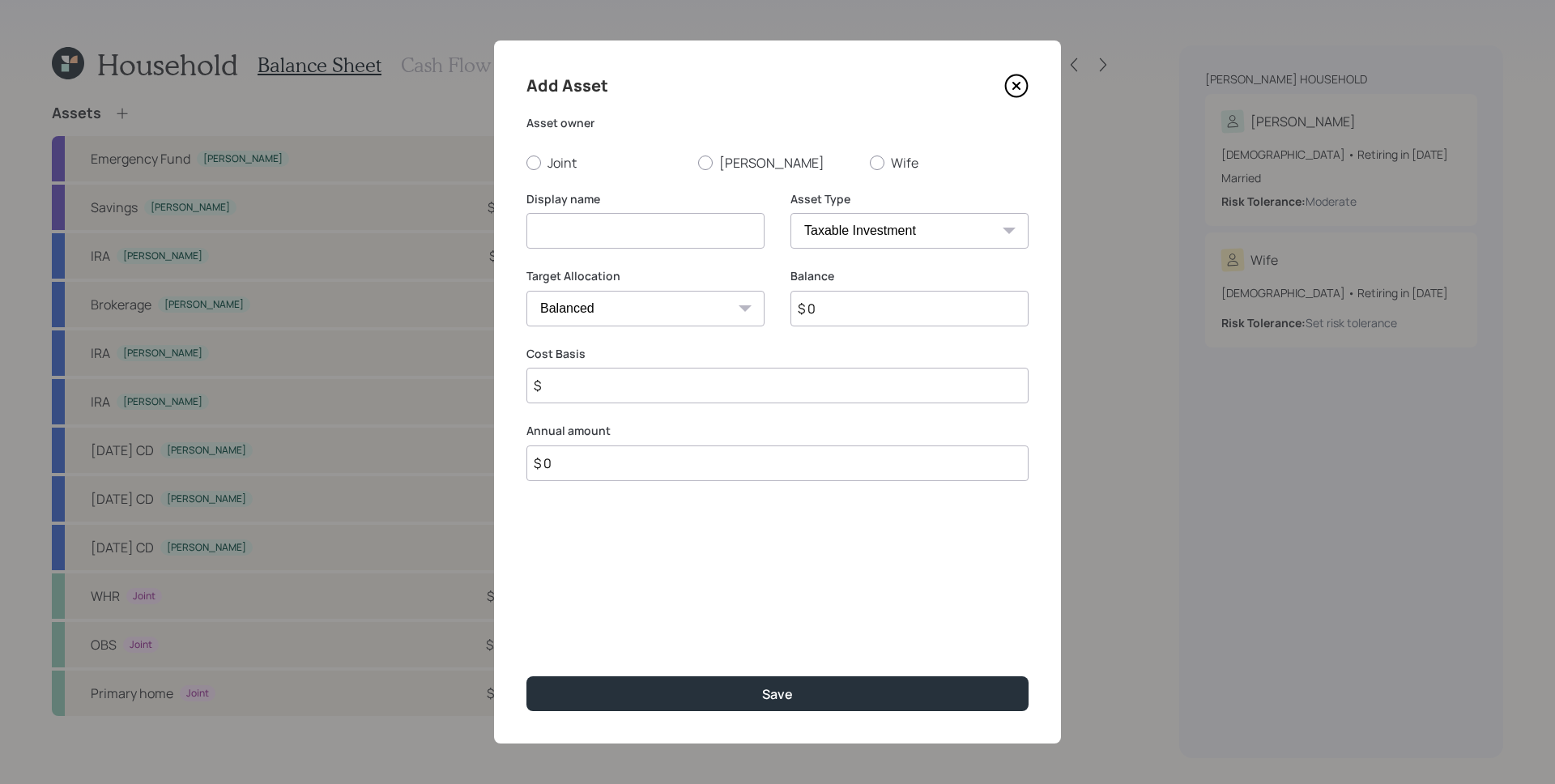
click at [868, 156] on div "Joint [PERSON_NAME] Wife" at bounding box center [777, 162] width 502 height 18
click at [879, 164] on div at bounding box center [876, 162] width 14 height 14
click at [870, 162] on input "Wife" at bounding box center [869, 162] width 1 height 1
radio input "true"
click at [687, 226] on input at bounding box center [645, 231] width 238 height 36
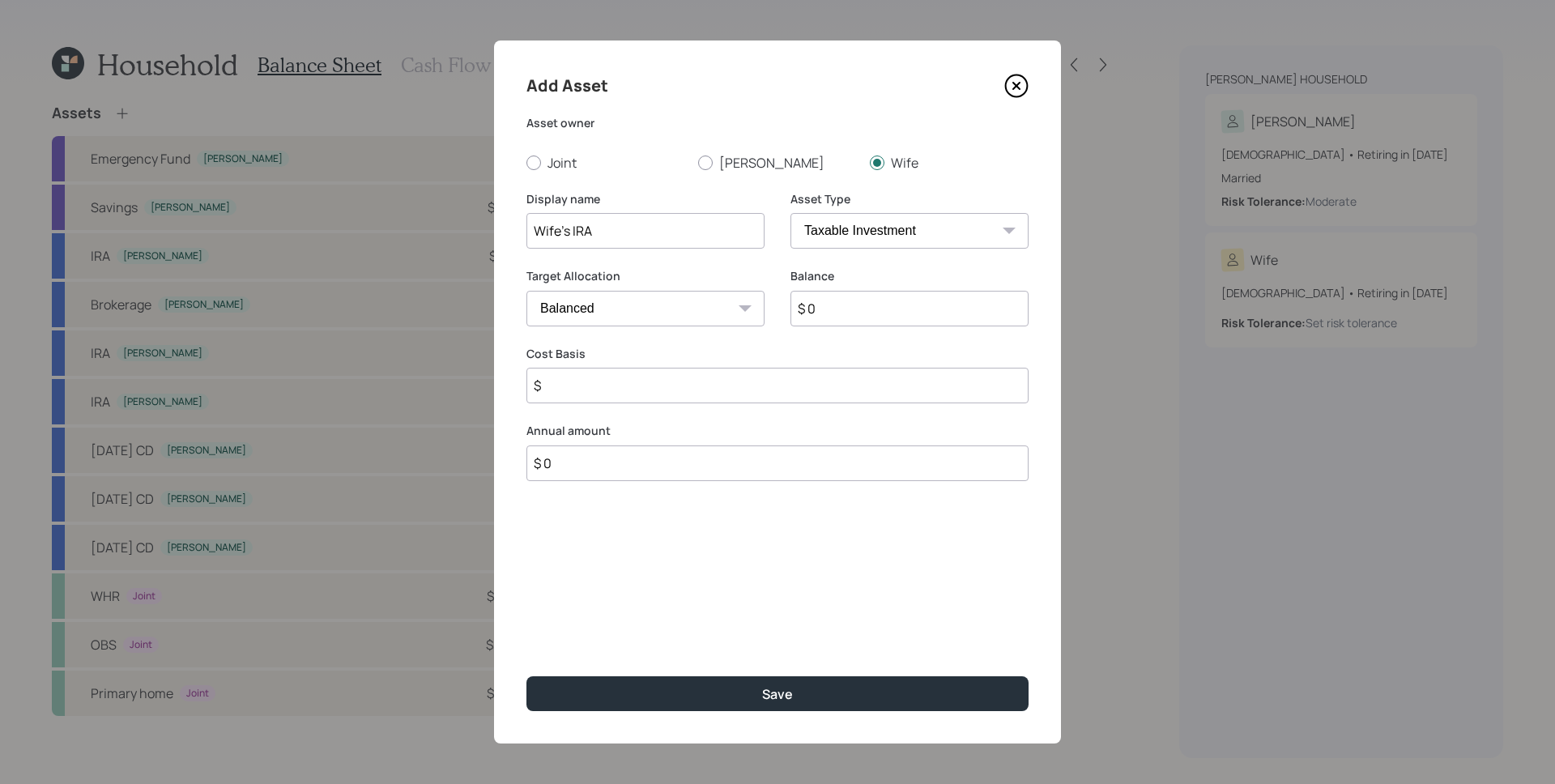
type input "Wife's IRA"
click at [847, 220] on select "SEP [PERSON_NAME] IRA 401(k) [PERSON_NAME] 401(k) 403(b) [PERSON_NAME] 403(b) 4…" at bounding box center [909, 231] width 238 height 36
select select "ira"
type input "$"
click at [882, 308] on input "$ 0" at bounding box center [909, 308] width 238 height 36
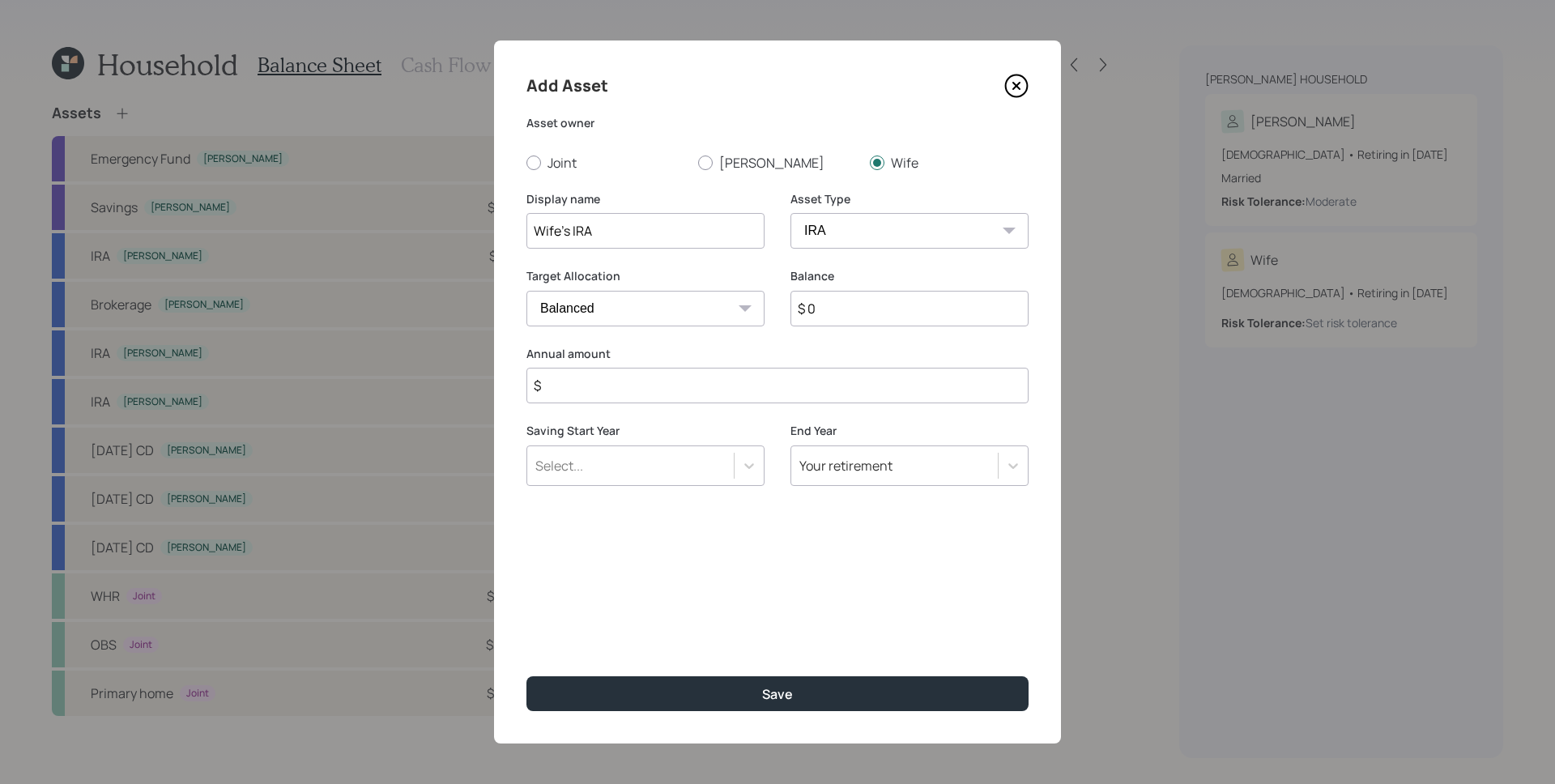
click at [882, 308] on input "$ 0" at bounding box center [909, 308] width 238 height 36
click at [883, 309] on input "$ 0" at bounding box center [909, 308] width 238 height 36
click at [885, 321] on input "$ 0" at bounding box center [909, 308] width 238 height 36
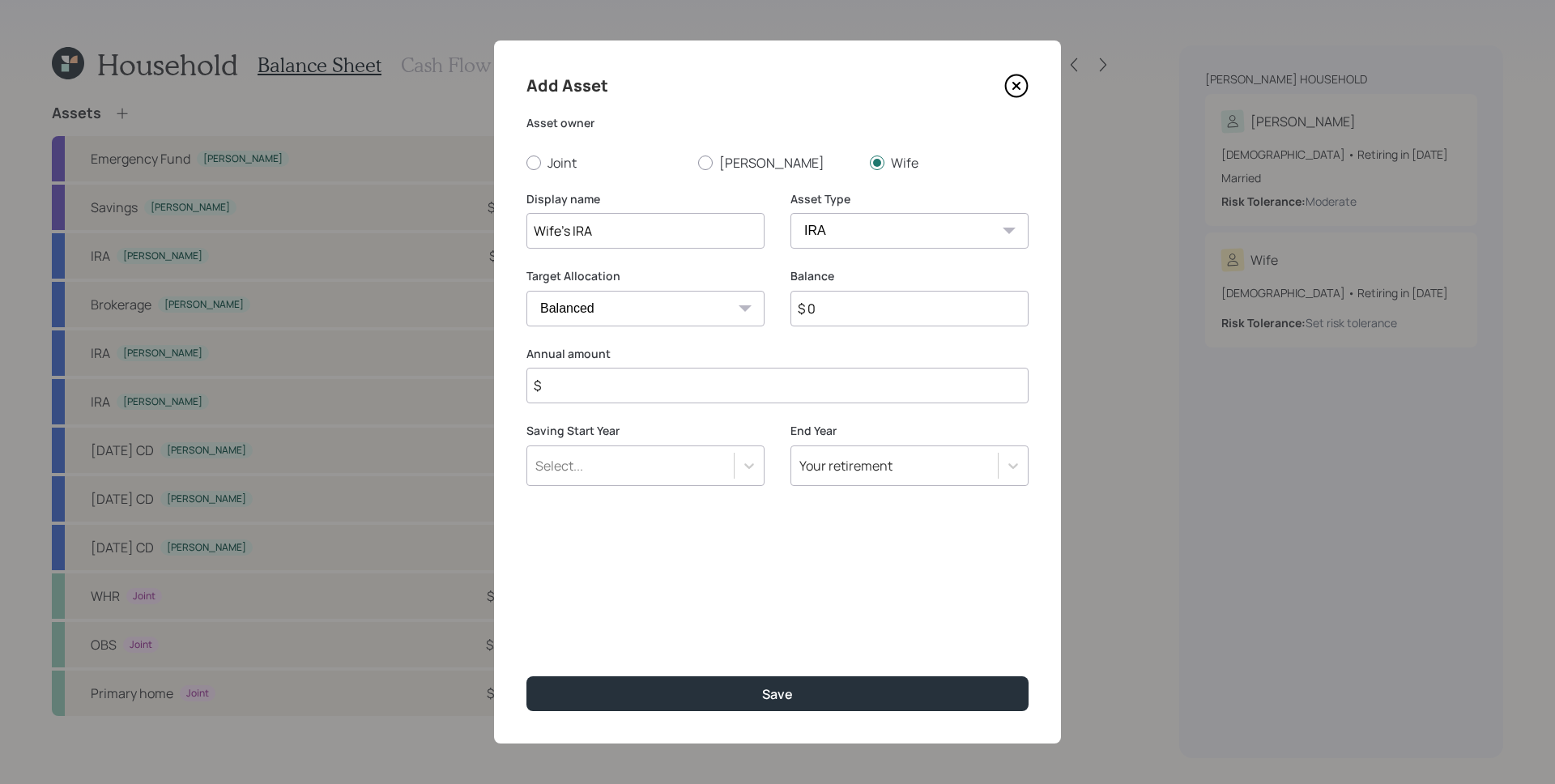
click at [885, 321] on input "$ 0" at bounding box center [909, 308] width 238 height 36
type input "$ 100,000"
type input "$ 0"
click at [526, 676] on button "Save" at bounding box center [777, 693] width 502 height 35
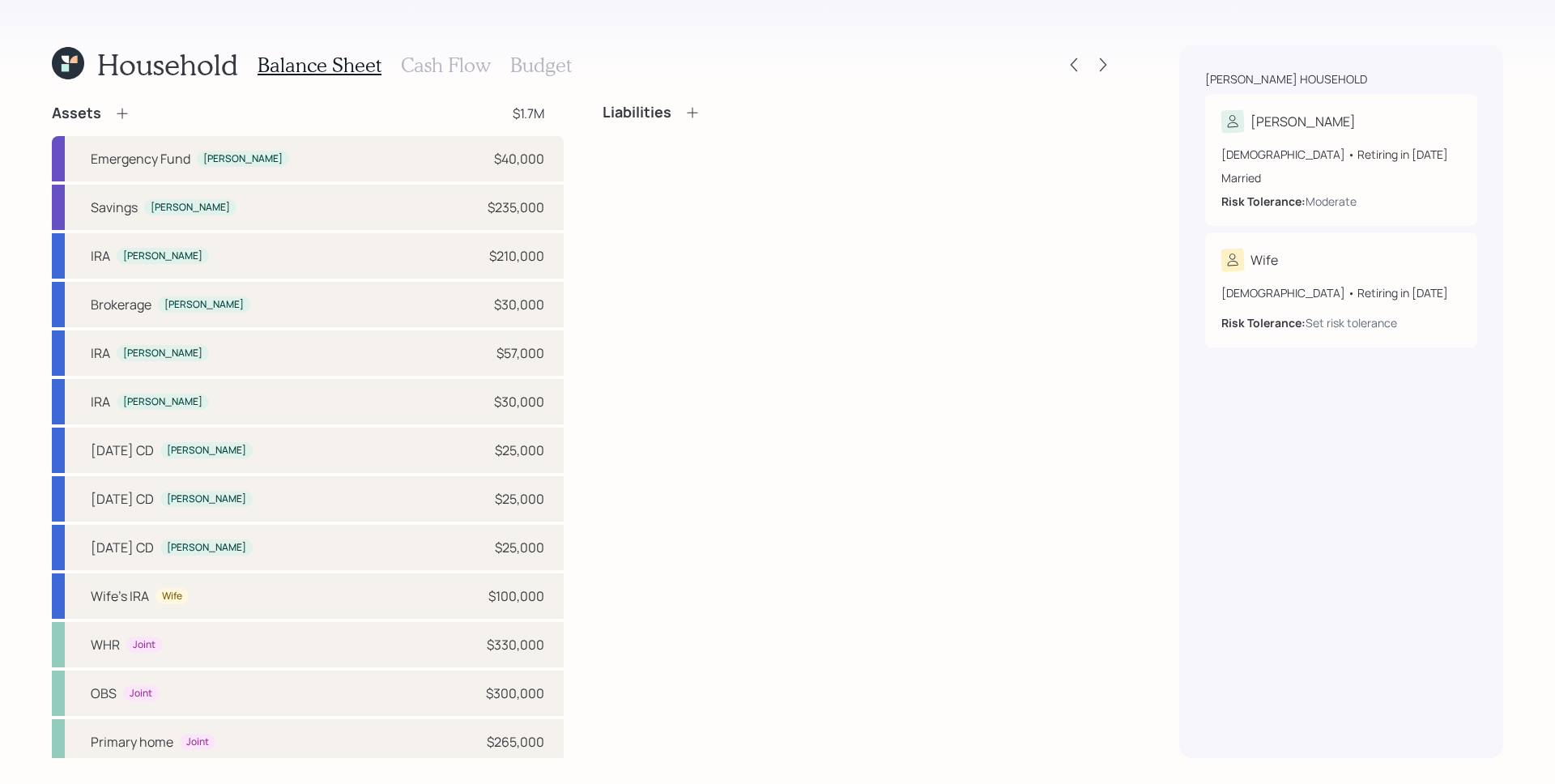
click at [112, 115] on div "Assets" at bounding box center [91, 113] width 79 height 19
click at [122, 111] on icon at bounding box center [122, 113] width 16 height 16
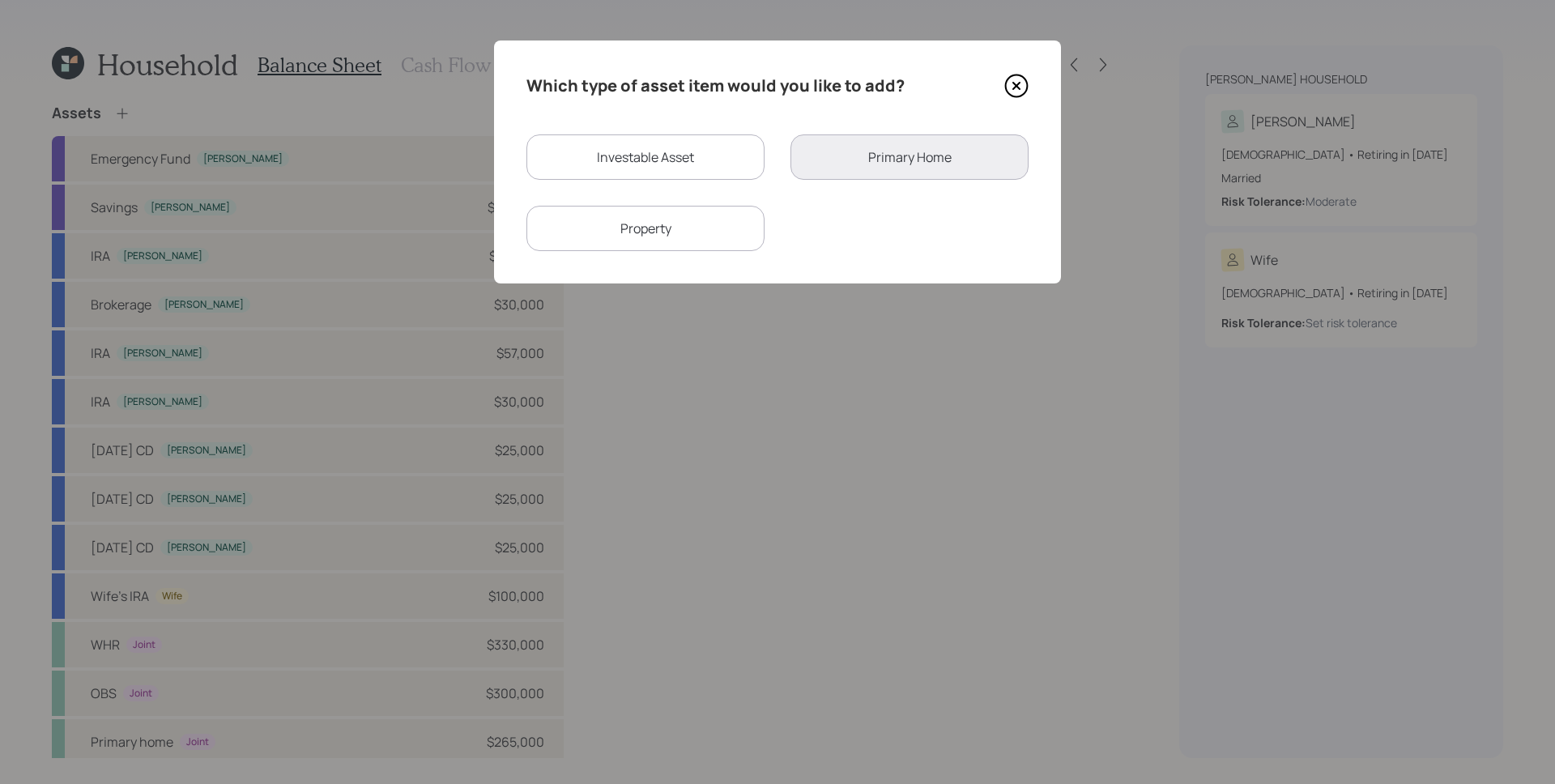
click at [578, 144] on div "Investable Asset" at bounding box center [645, 158] width 238 height 46
select select "taxable"
select select "balanced"
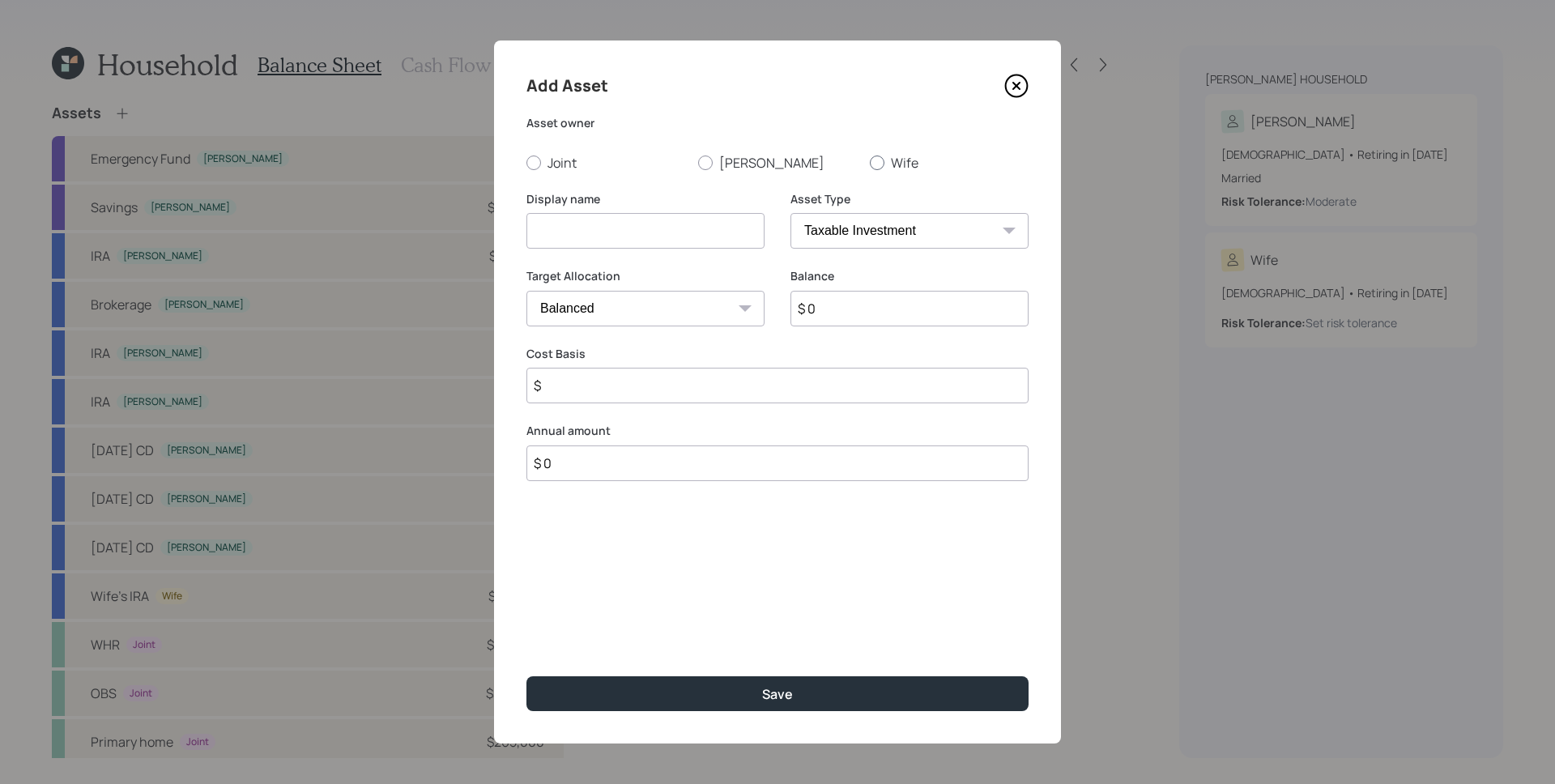
click at [869, 157] on div "Joint [PERSON_NAME] Wife" at bounding box center [777, 162] width 502 height 18
click at [879, 159] on div at bounding box center [876, 162] width 14 height 14
click at [870, 162] on input "Wife" at bounding box center [869, 162] width 1 height 1
radio input "true"
click at [697, 217] on input at bounding box center [645, 231] width 238 height 36
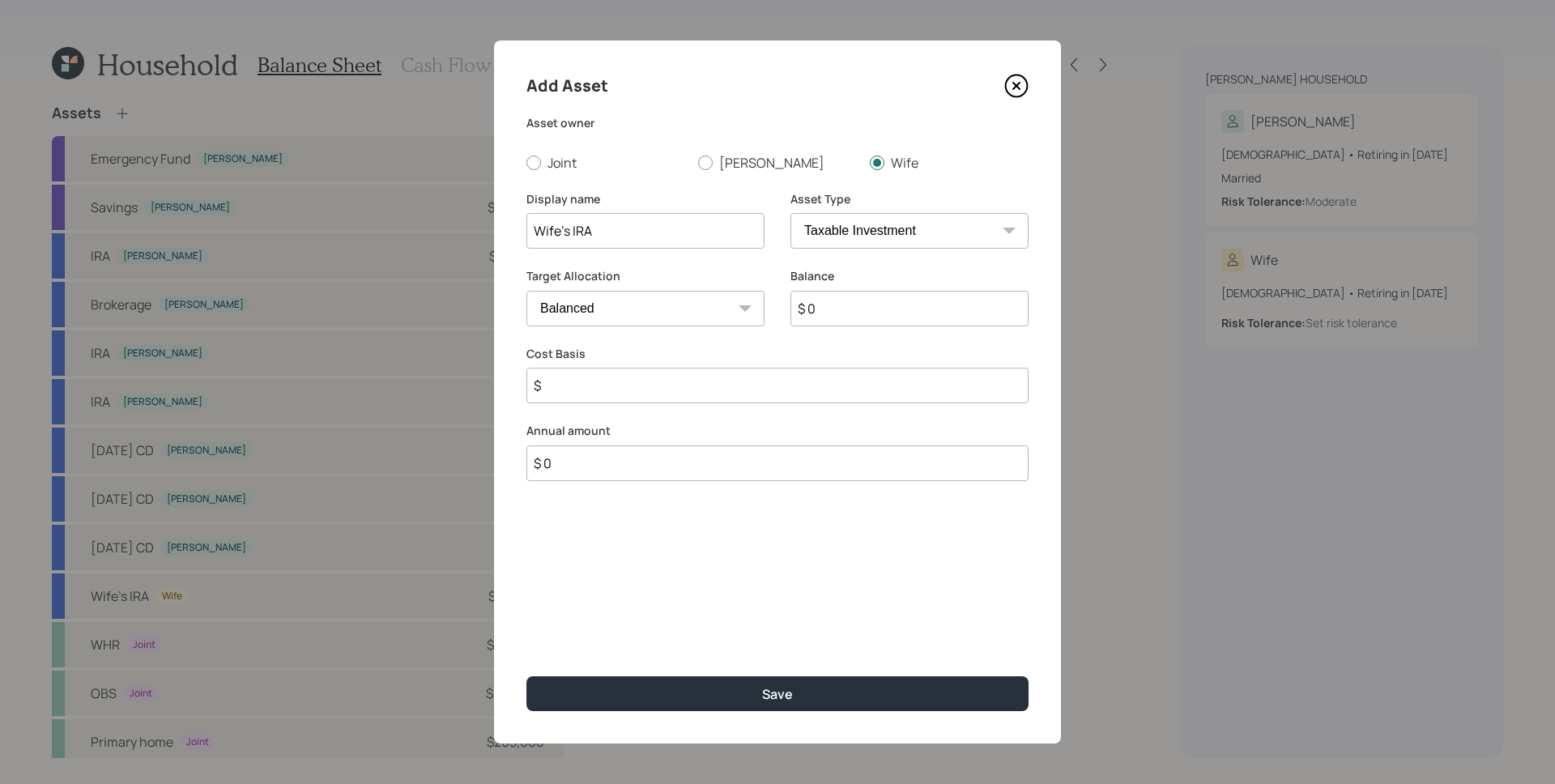
type input "Wife's IRA"
click at [842, 230] on select "SEP [PERSON_NAME] IRA 401(k) [PERSON_NAME] 401(k) 403(b) [PERSON_NAME] 403(b) 4…" at bounding box center [909, 231] width 238 height 36
select select "ira"
type input "$"
click at [886, 319] on input "$ 0" at bounding box center [909, 308] width 238 height 36
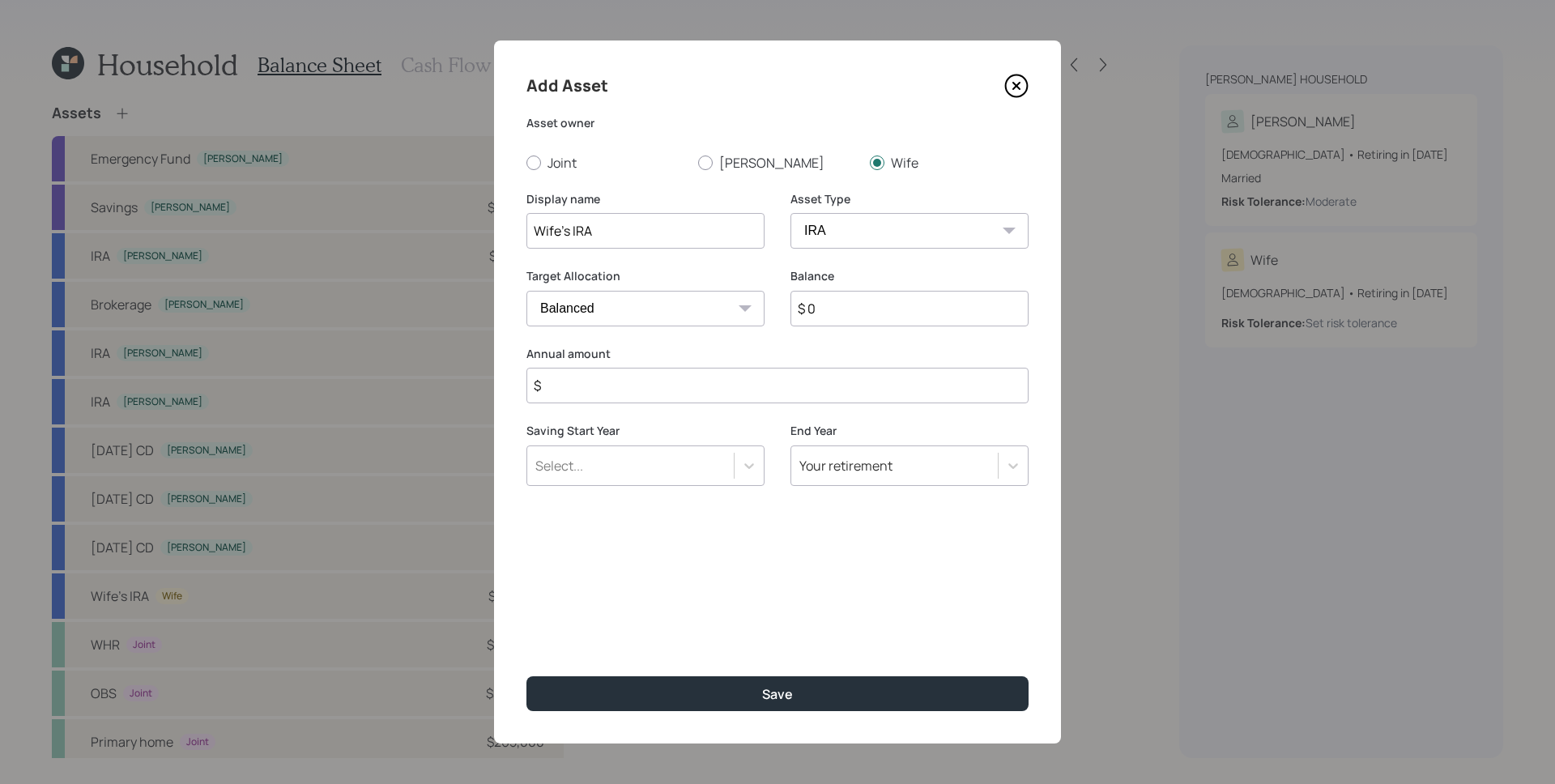
click at [886, 319] on input "$ 0" at bounding box center [909, 308] width 238 height 36
type input "$ 50,000"
type input "$ 0"
click at [526, 676] on button "Save" at bounding box center [777, 693] width 502 height 35
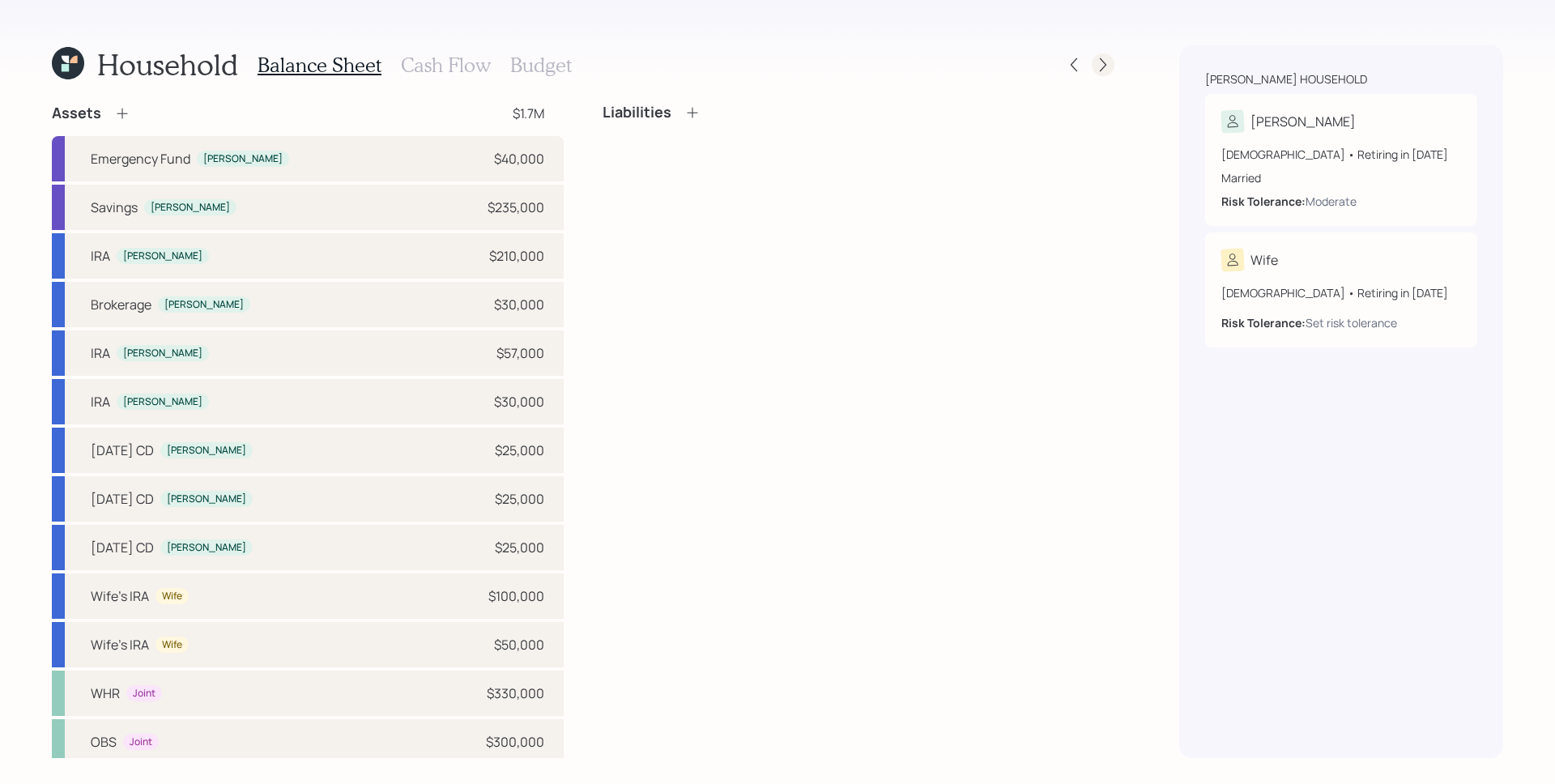
click at [1105, 62] on icon at bounding box center [1102, 65] width 16 height 16
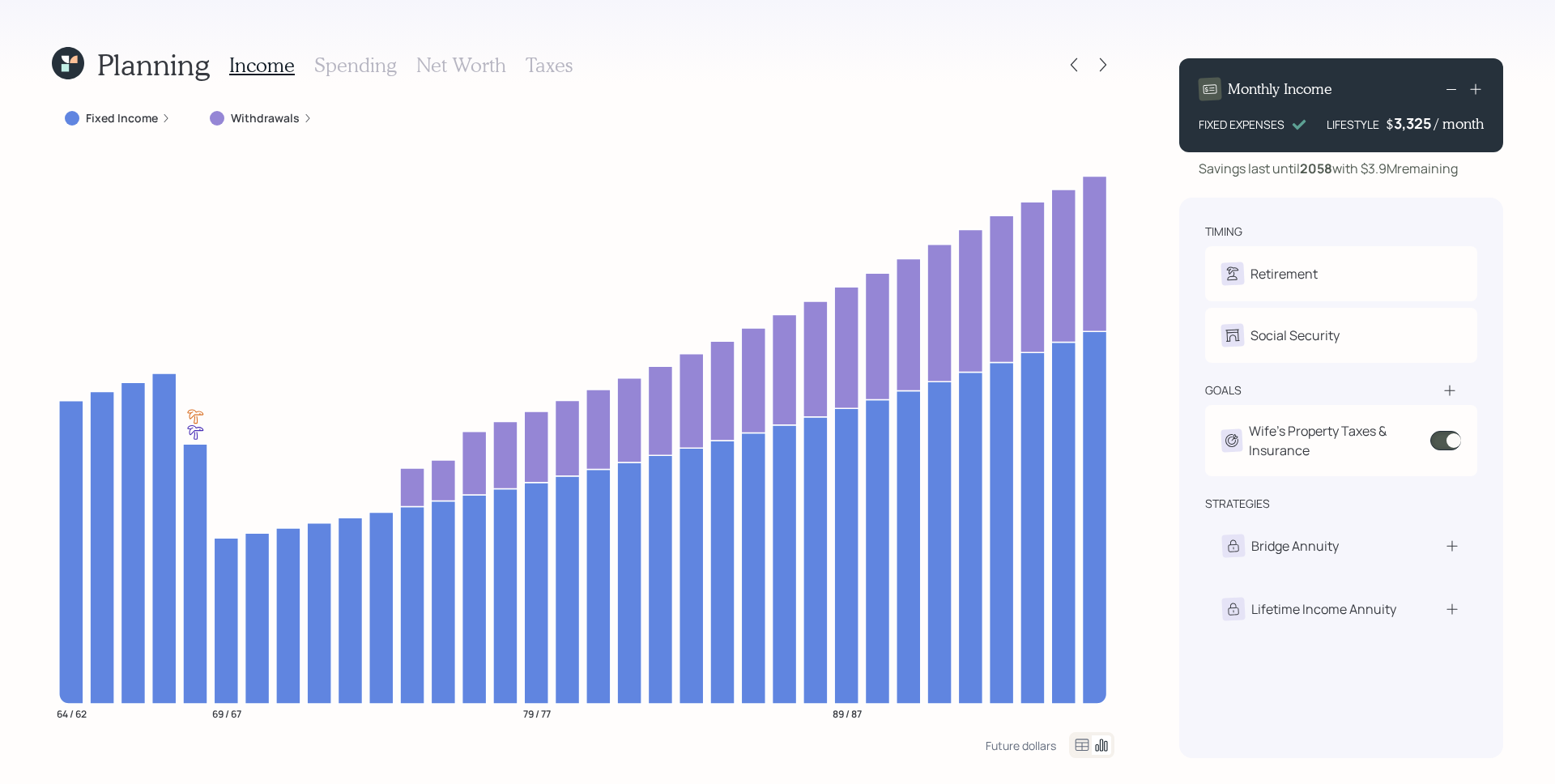
click at [304, 121] on icon at bounding box center [308, 118] width 9 height 9
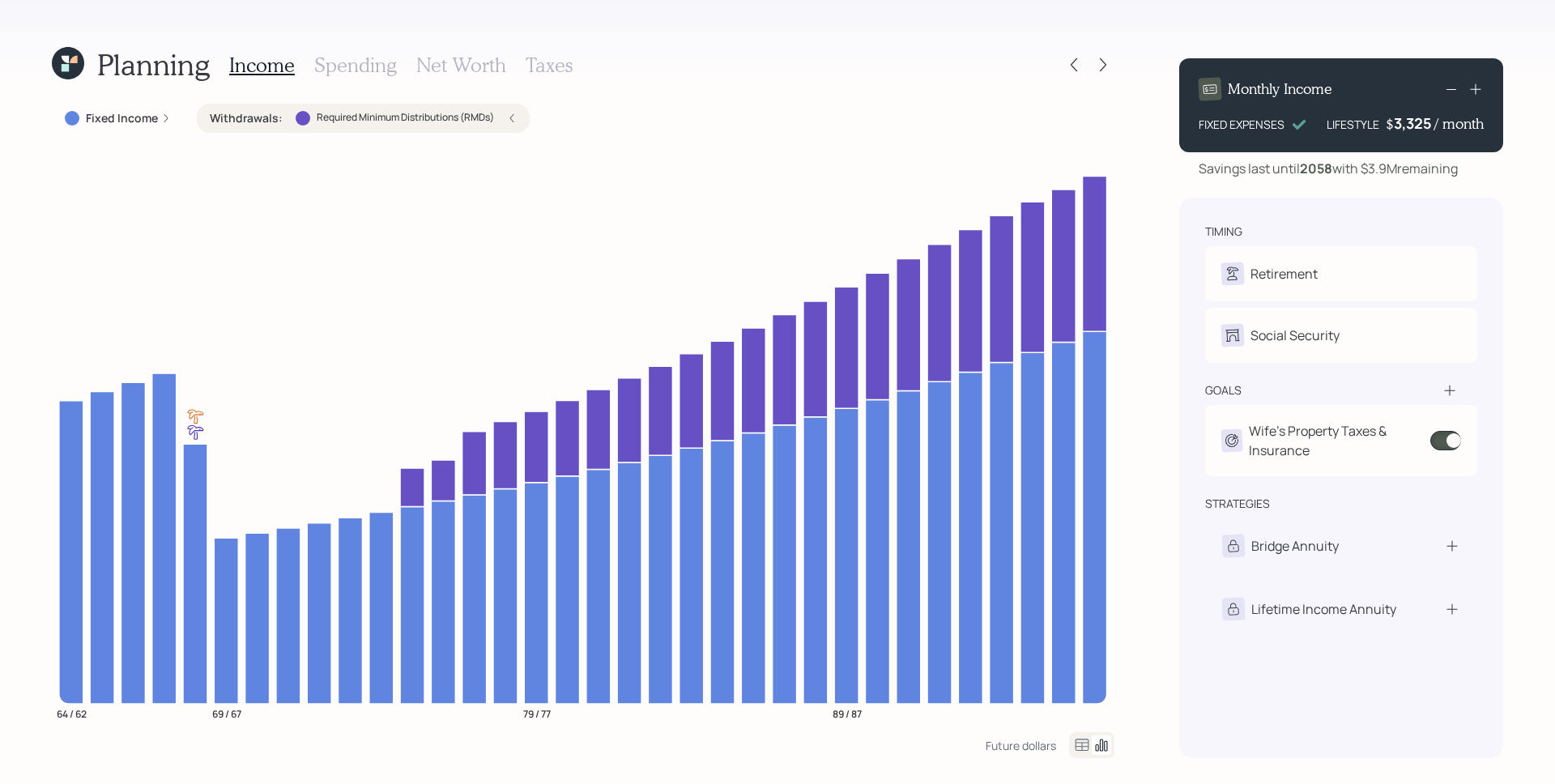
click at [509, 119] on icon at bounding box center [512, 118] width 9 height 9
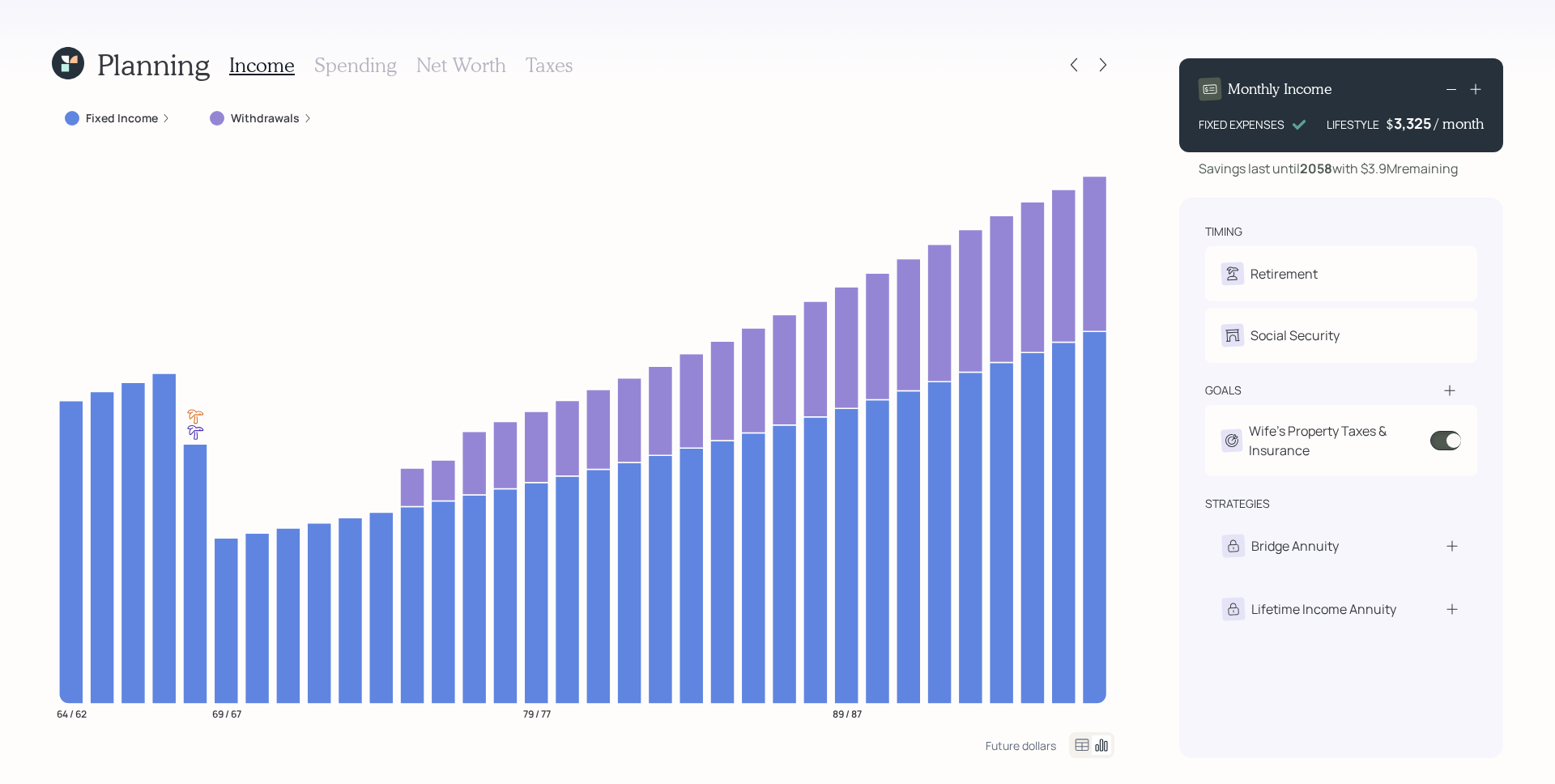
click at [549, 70] on h3 "Taxes" at bounding box center [549, 65] width 47 height 24
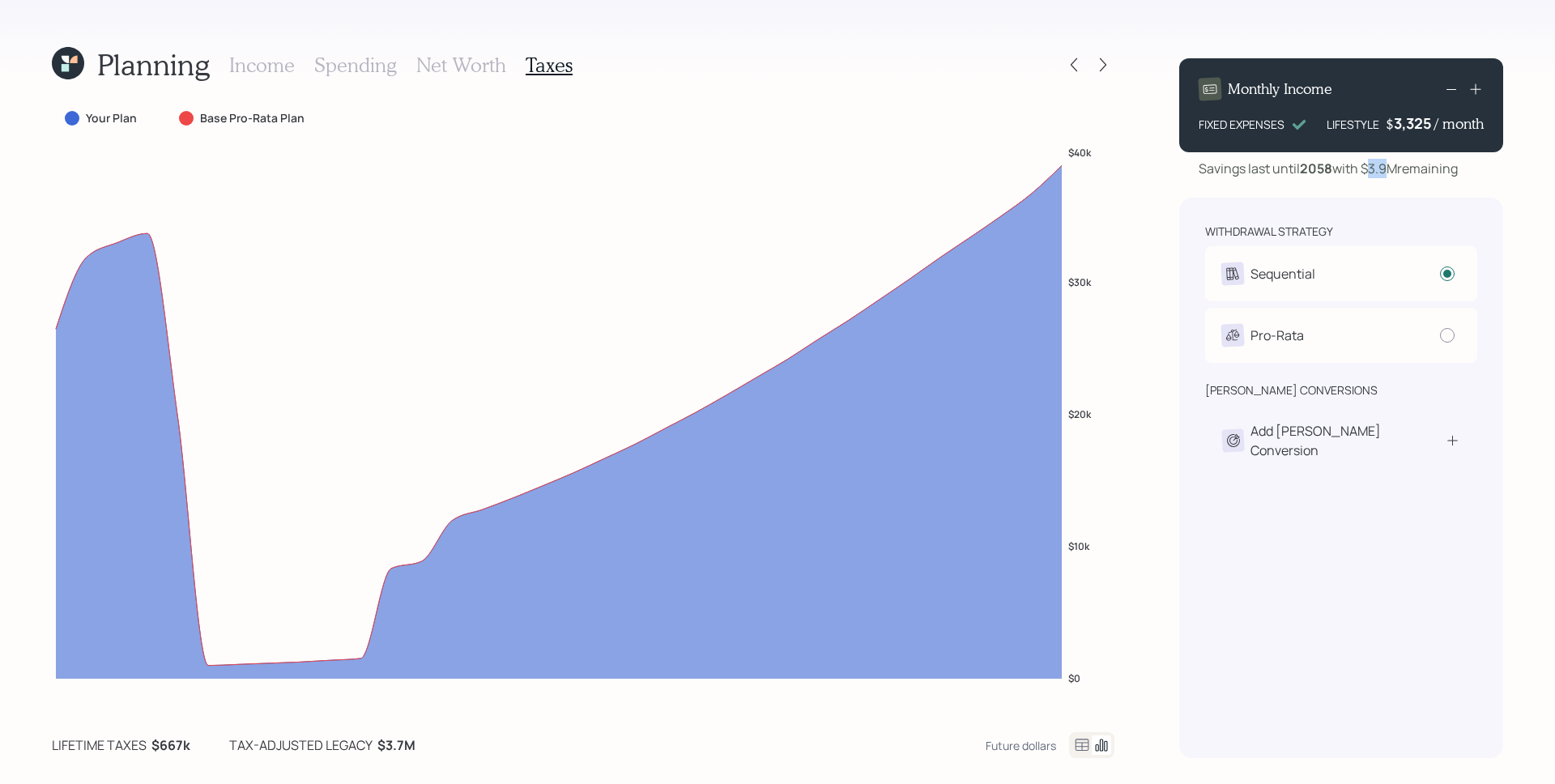
drag, startPoint x: 1372, startPoint y: 167, endPoint x: 1389, endPoint y: 168, distance: 17.0
click at [1389, 168] on div "Savings last until [DATE] with $3.9M remaining" at bounding box center [1327, 168] width 259 height 19
click at [432, 68] on h3 "Net Worth" at bounding box center [460, 65] width 90 height 24
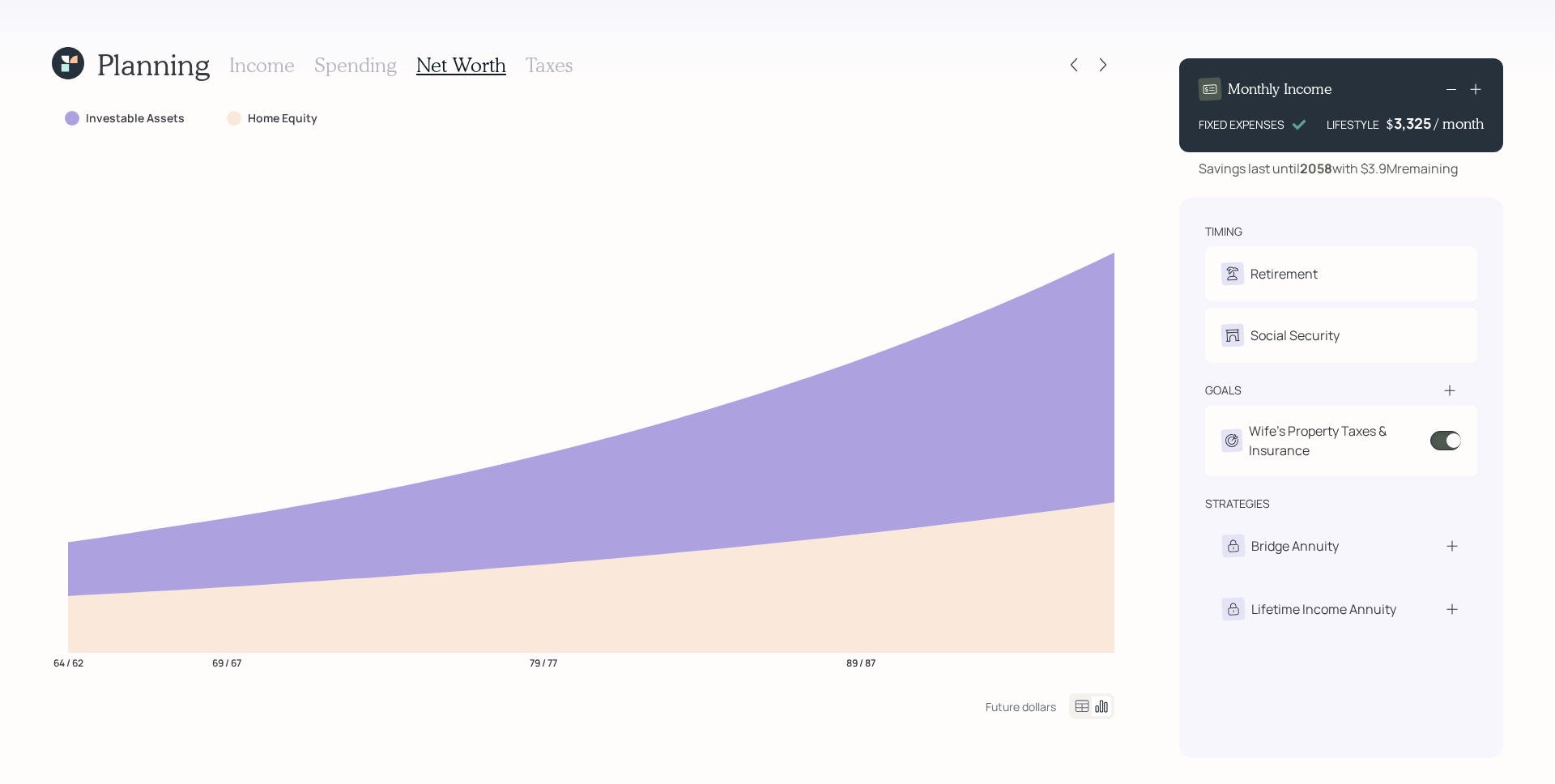
click at [541, 59] on h3 "Taxes" at bounding box center [549, 65] width 47 height 24
